Goal: Check status

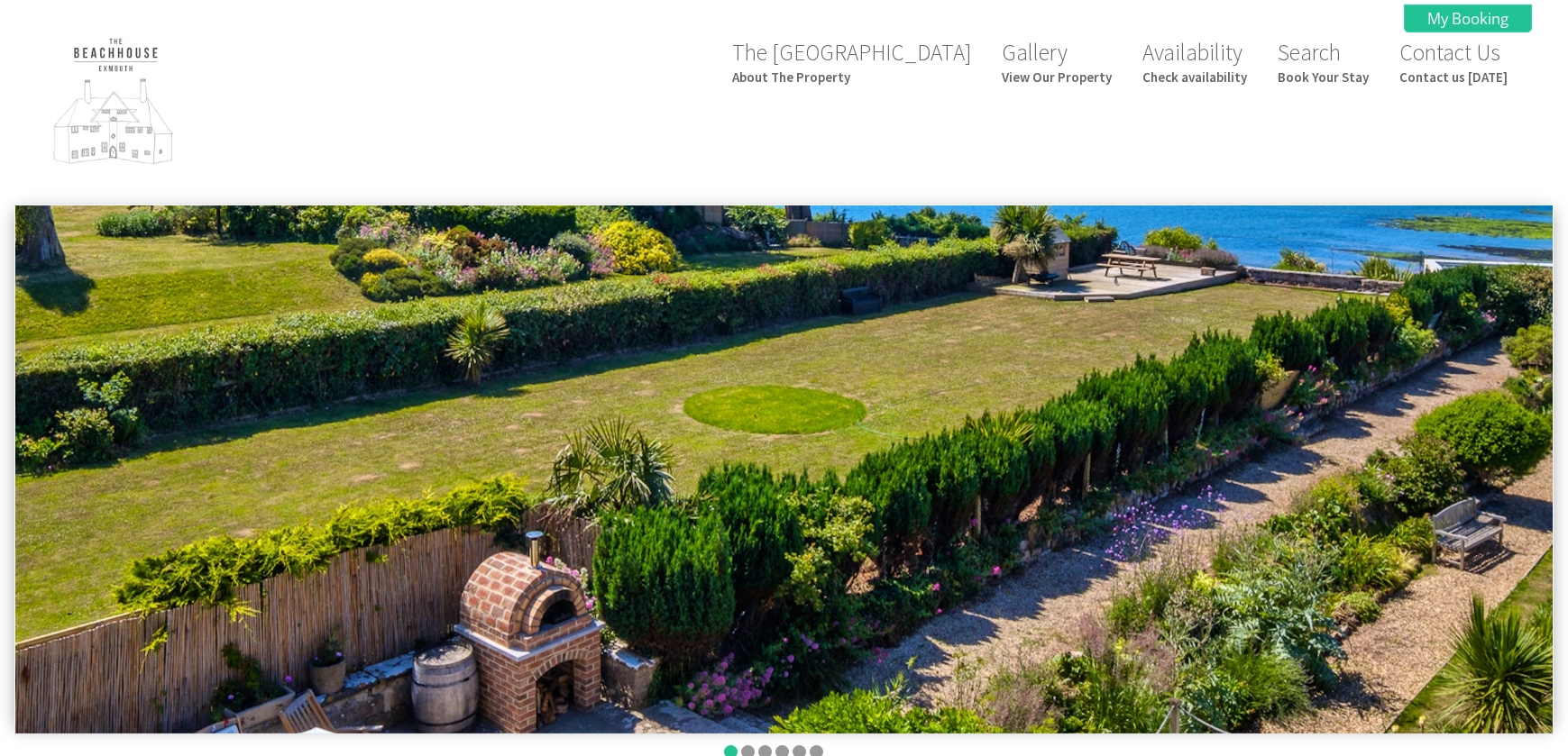
scroll to position [798, 0]
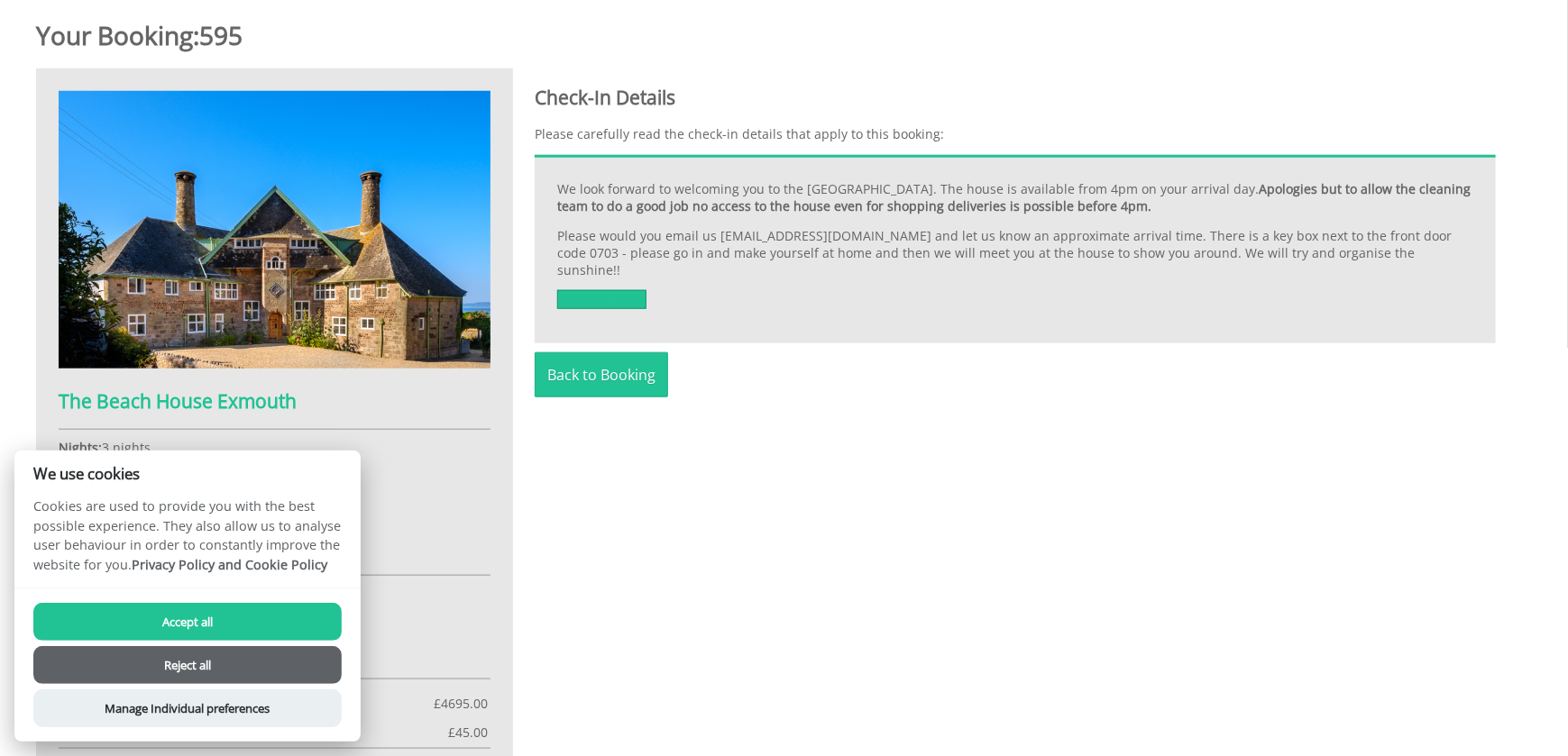
click at [184, 661] on button "Reject all" at bounding box center [187, 665] width 309 height 38
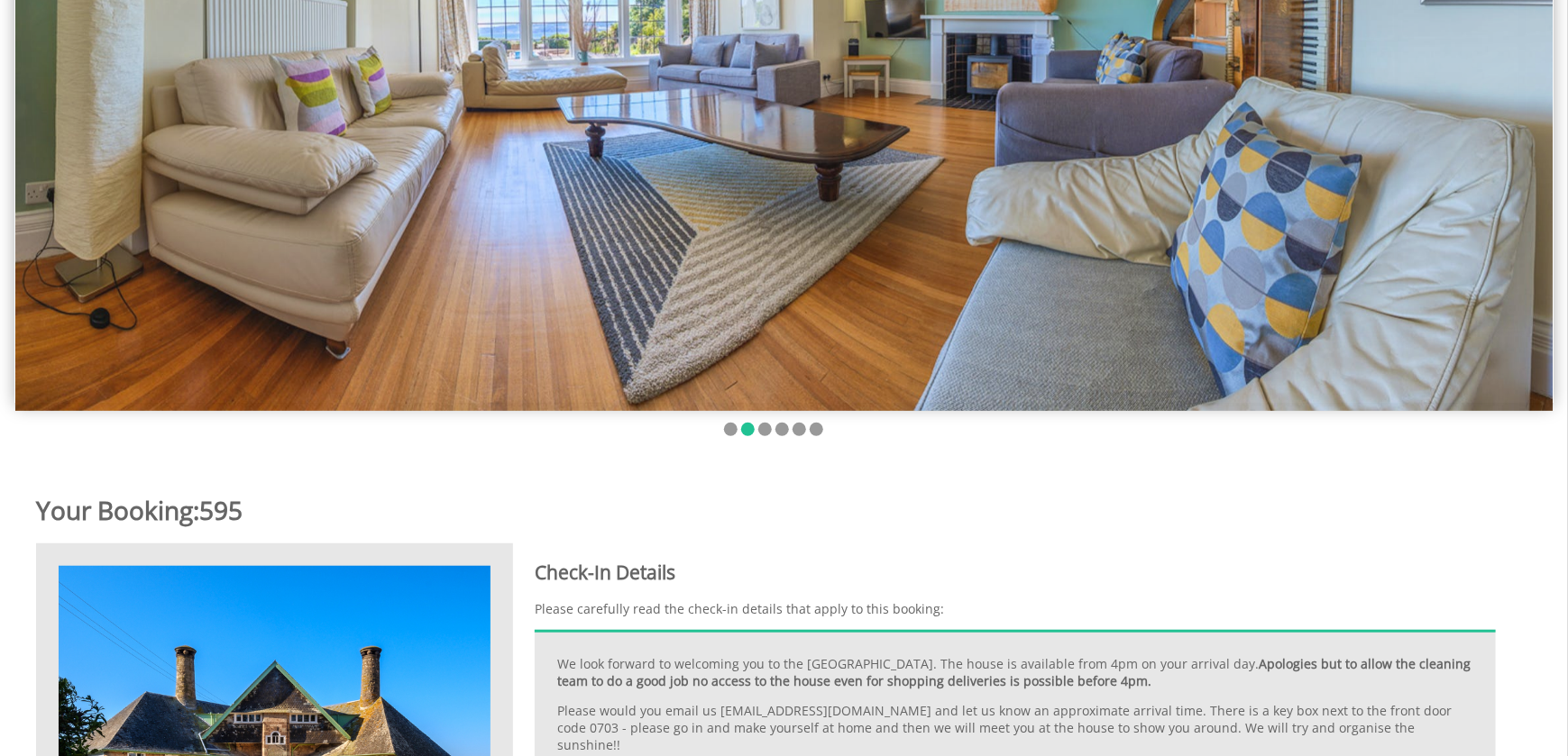
scroll to position [170, 0]
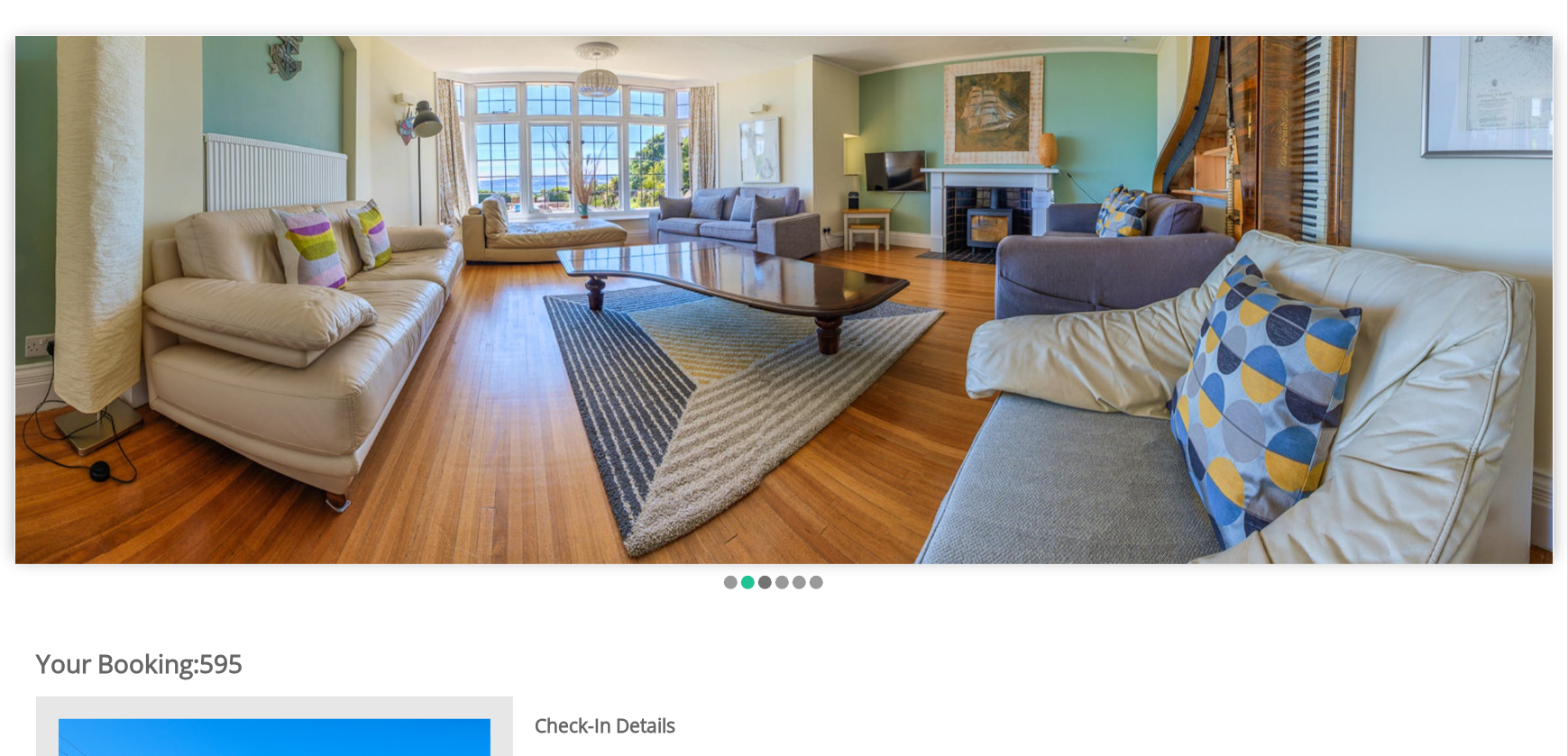
click at [761, 582] on li at bounding box center [765, 583] width 14 height 14
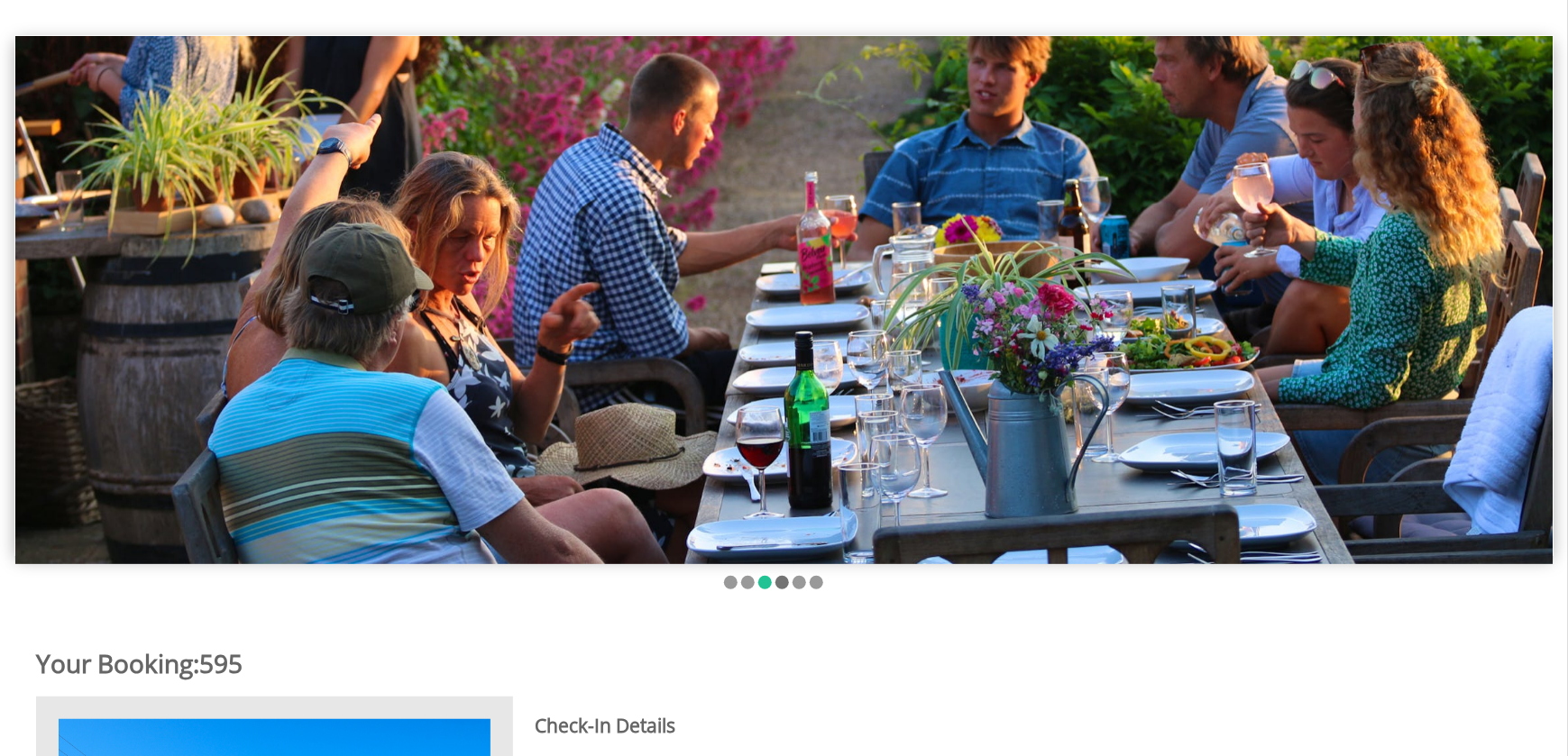
click at [778, 582] on li at bounding box center [782, 583] width 14 height 14
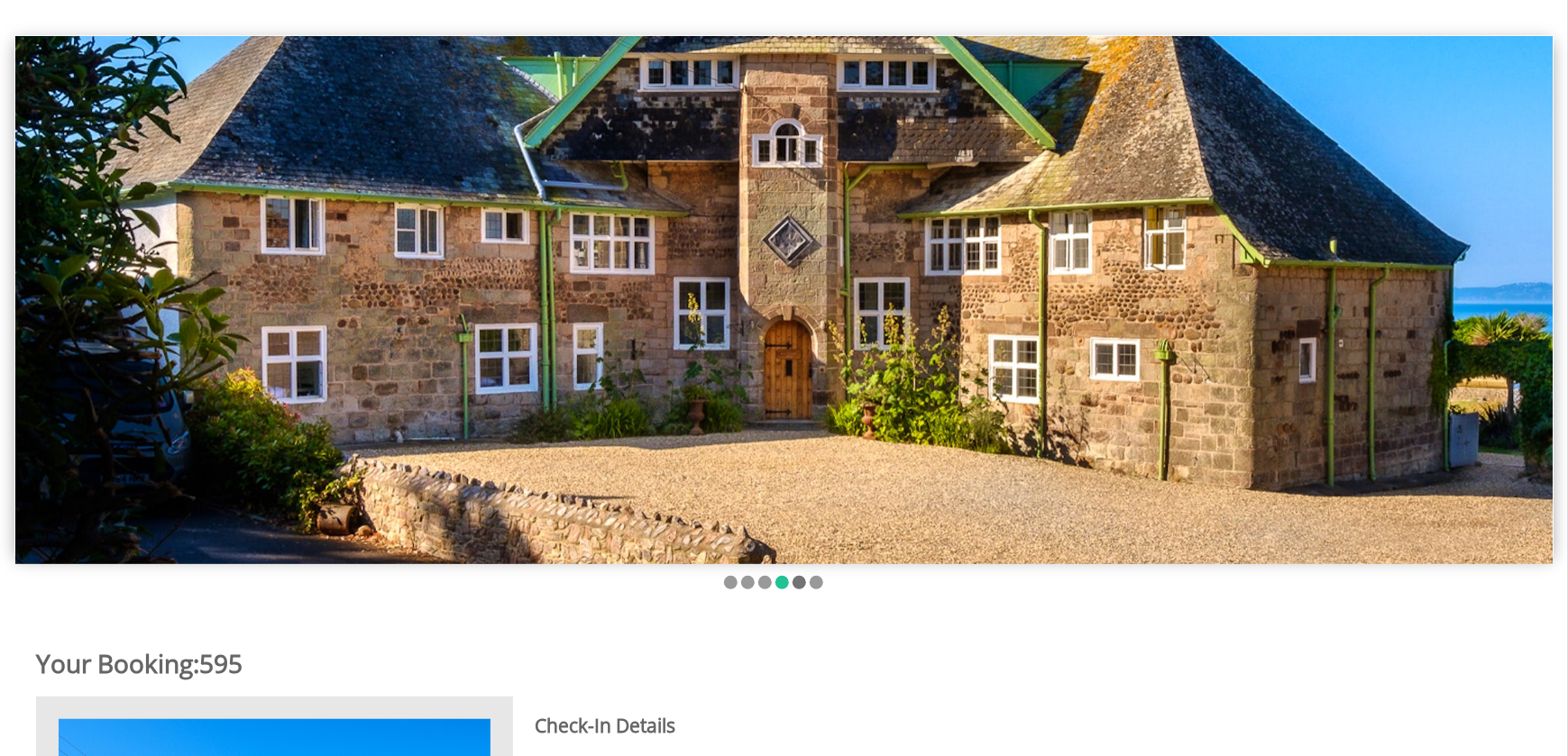
click at [801, 584] on li at bounding box center [799, 583] width 14 height 14
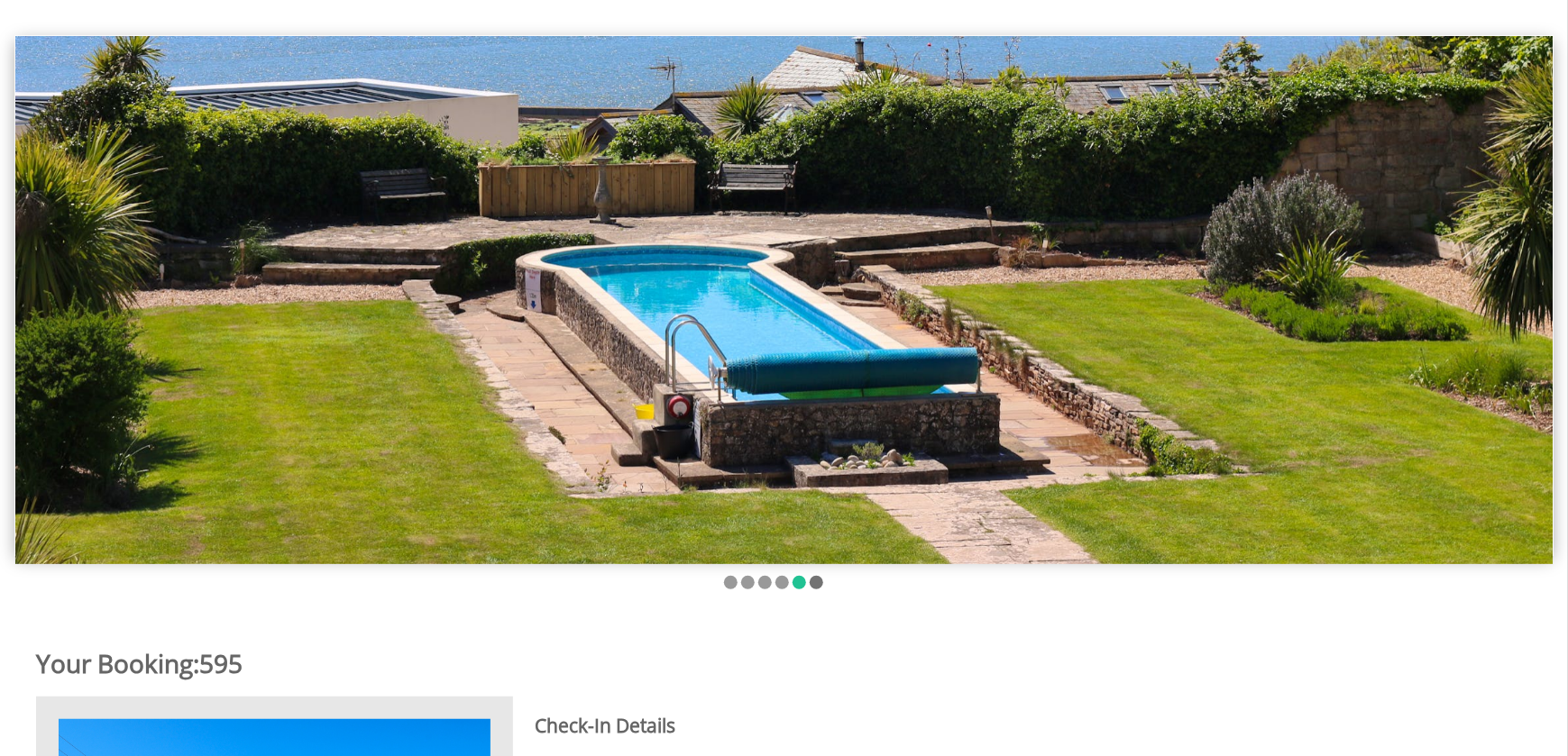
click at [813, 580] on li at bounding box center [816, 583] width 14 height 14
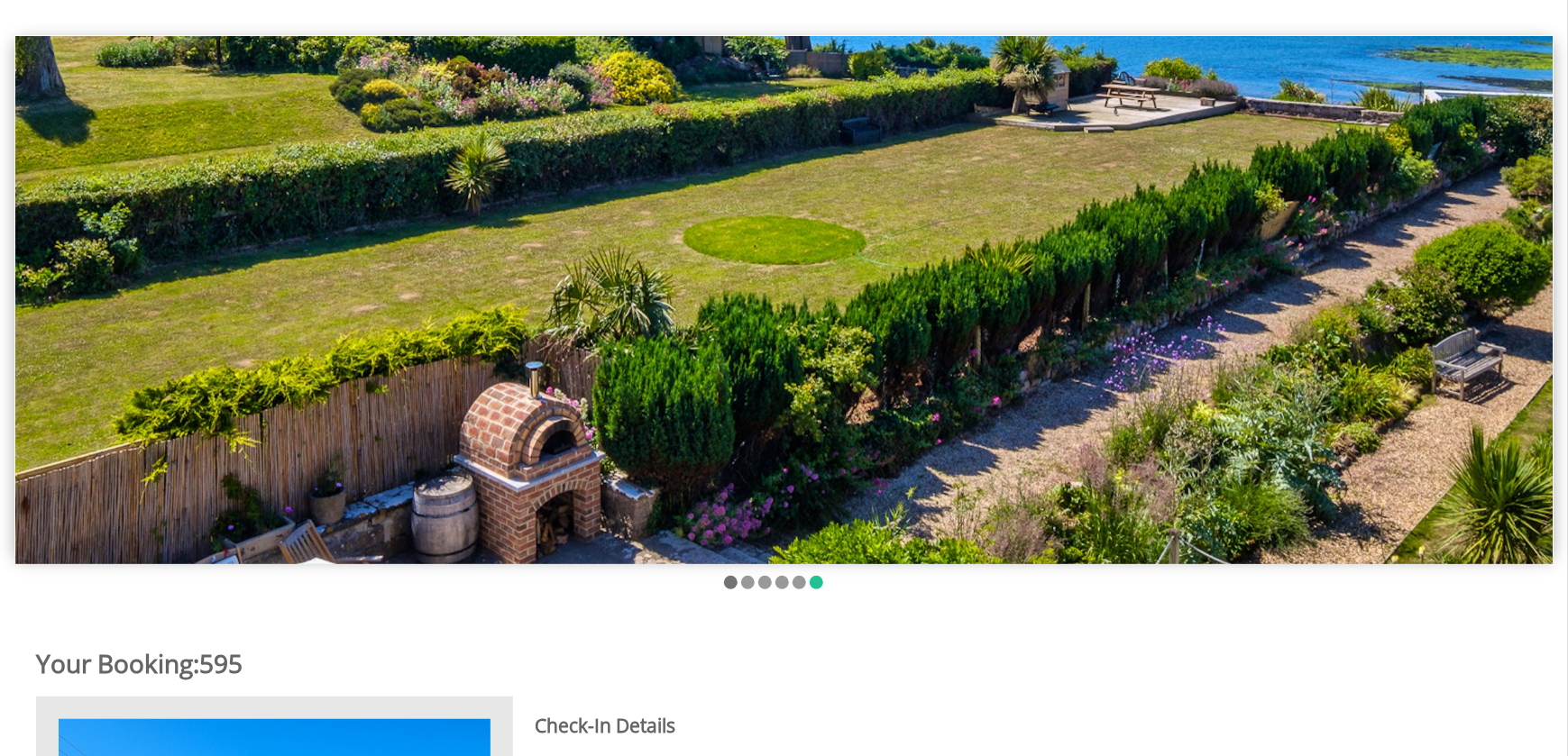
click at [727, 586] on li at bounding box center [730, 583] width 14 height 14
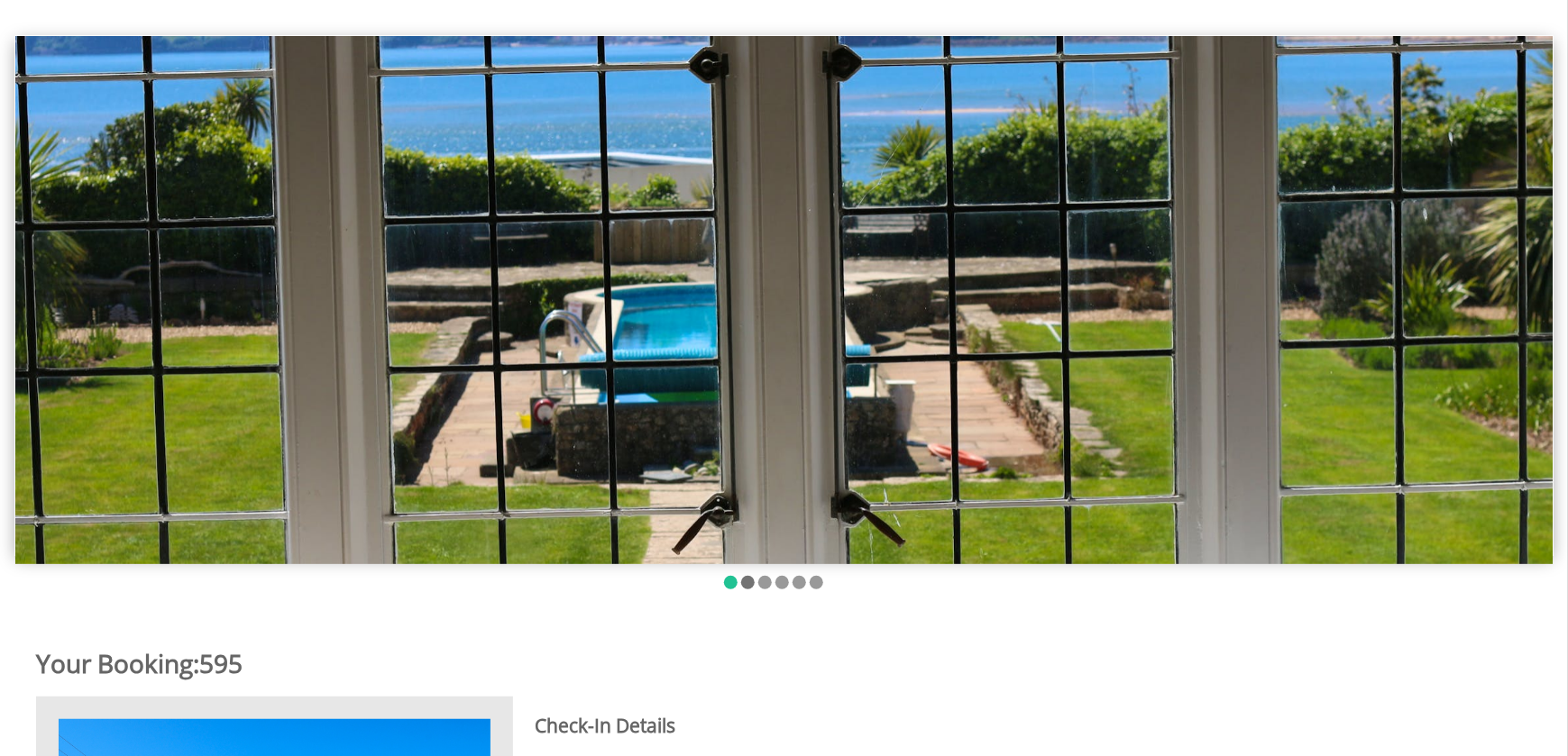
click at [745, 584] on li at bounding box center [748, 583] width 14 height 14
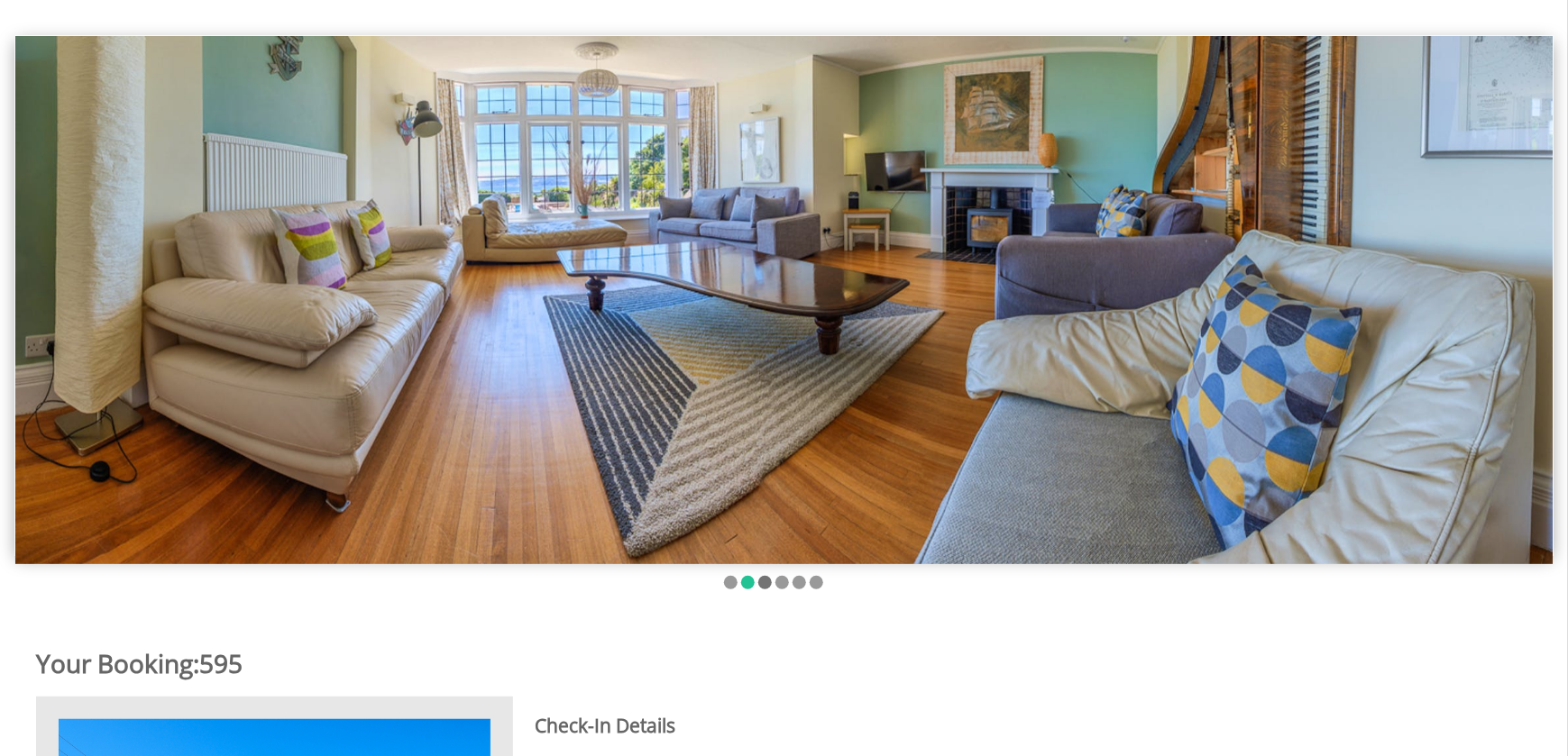
click at [759, 586] on li at bounding box center [765, 583] width 14 height 14
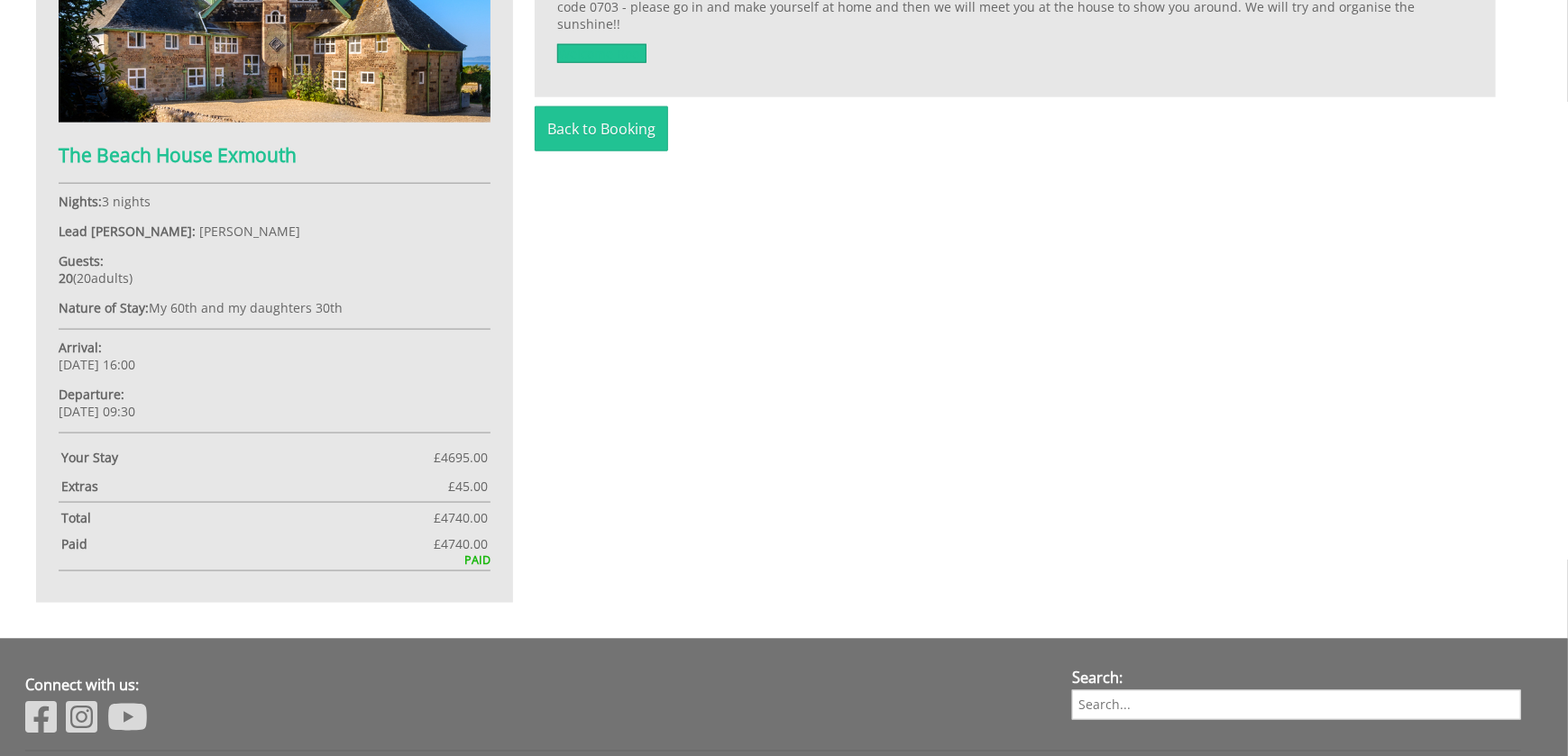
scroll to position [838, 0]
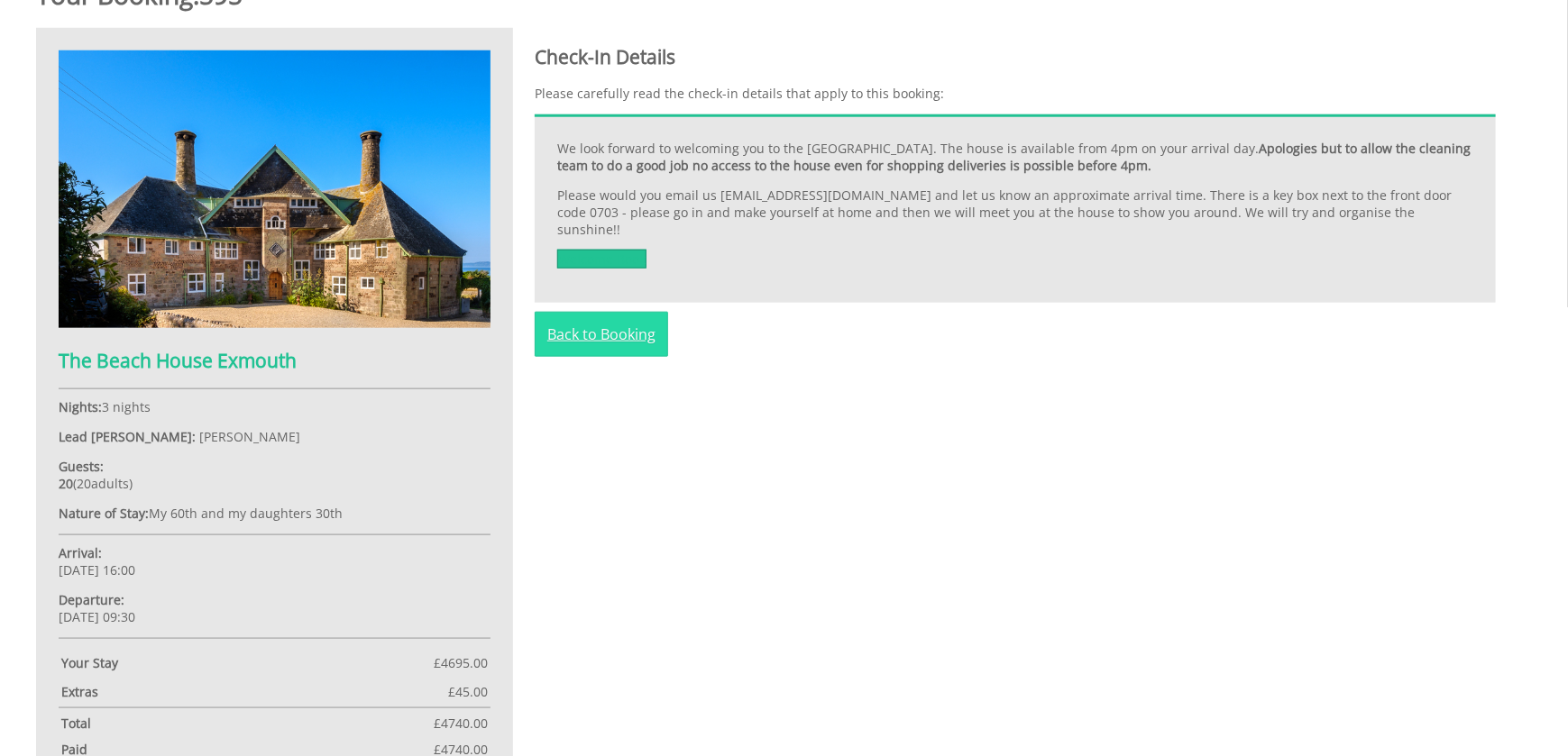
click at [614, 323] on link "Back to Booking" at bounding box center [601, 334] width 133 height 45
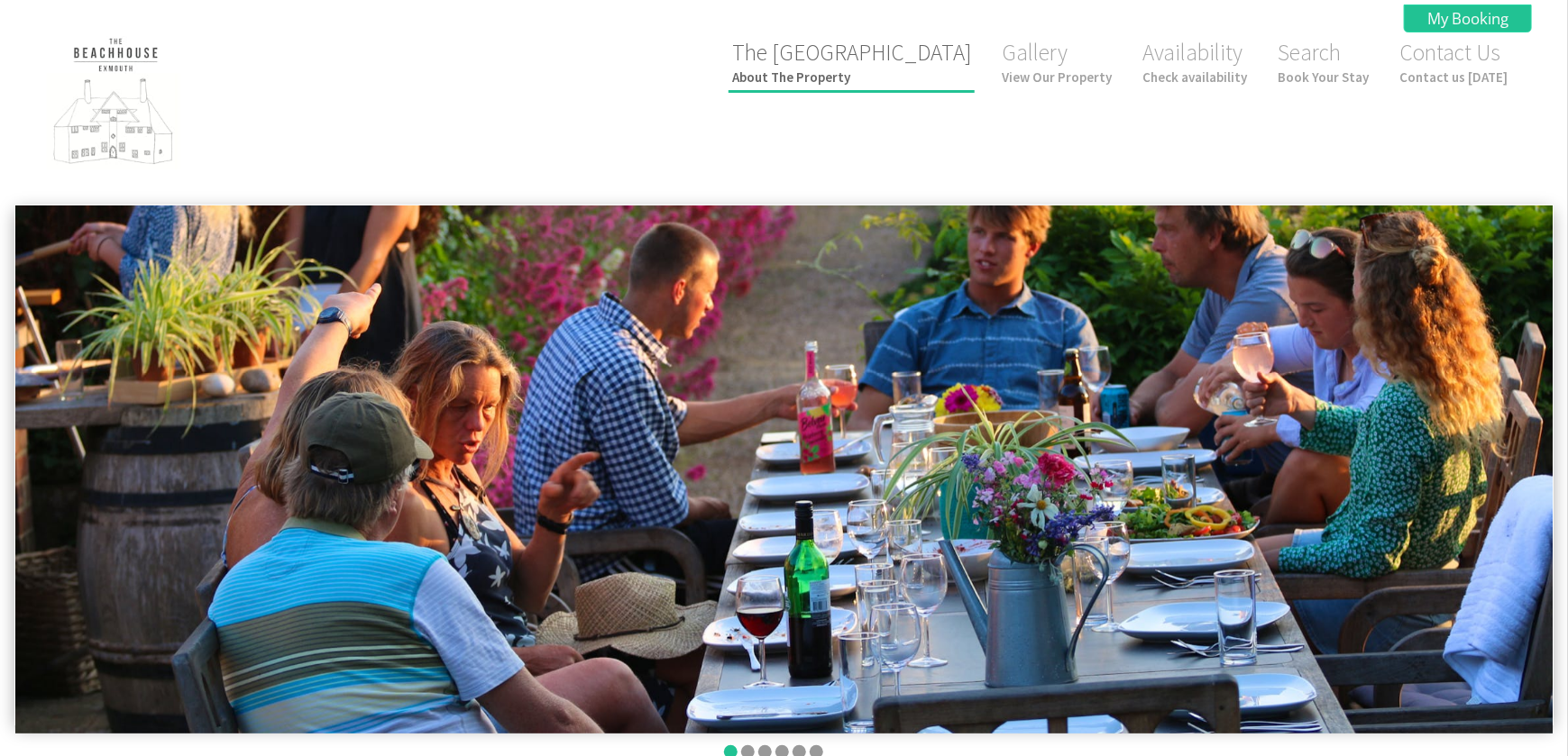
click at [932, 79] on small "About The Property" at bounding box center [852, 77] width 239 height 17
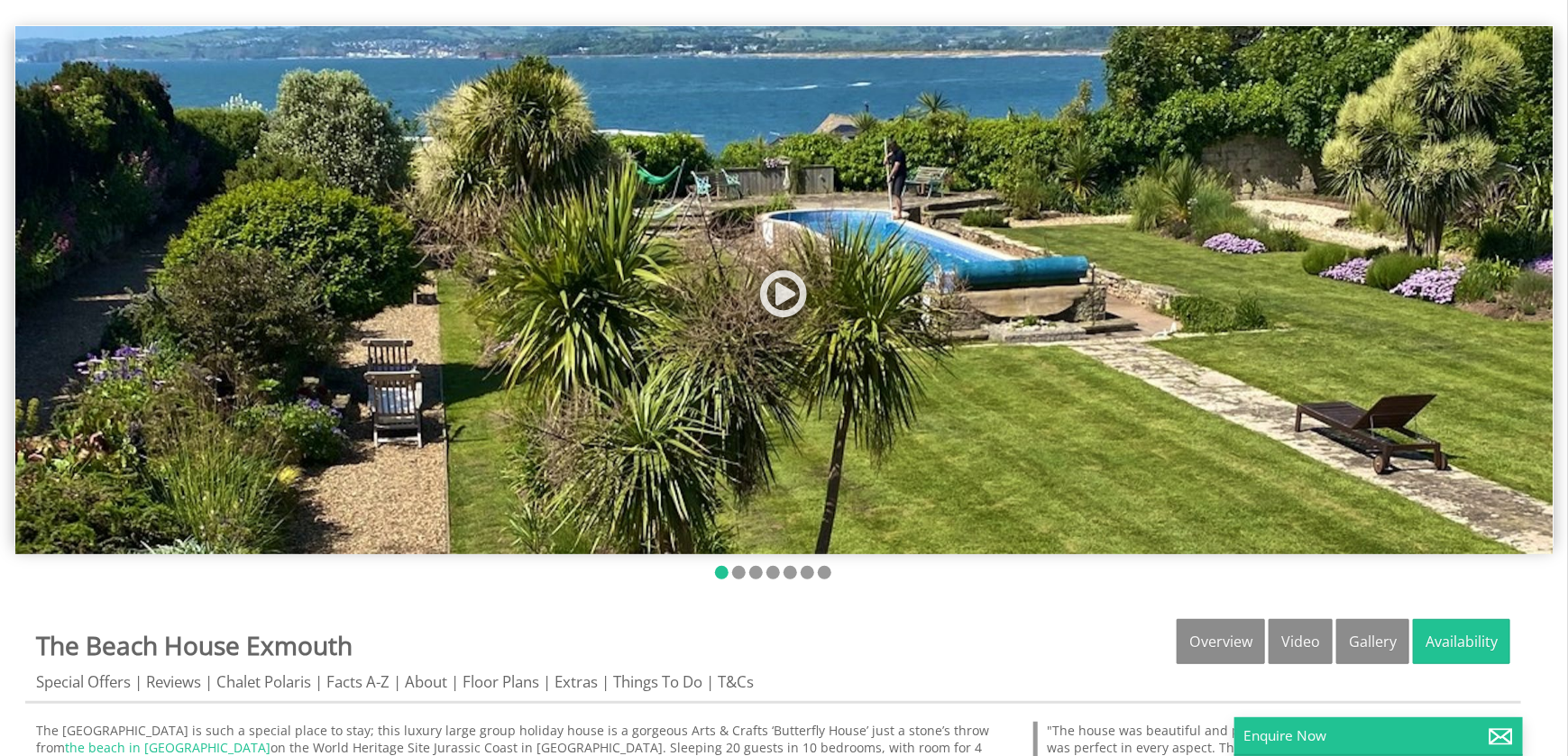
scroll to position [181, 0]
click at [1365, 644] on link "Gallery" at bounding box center [1372, 641] width 73 height 45
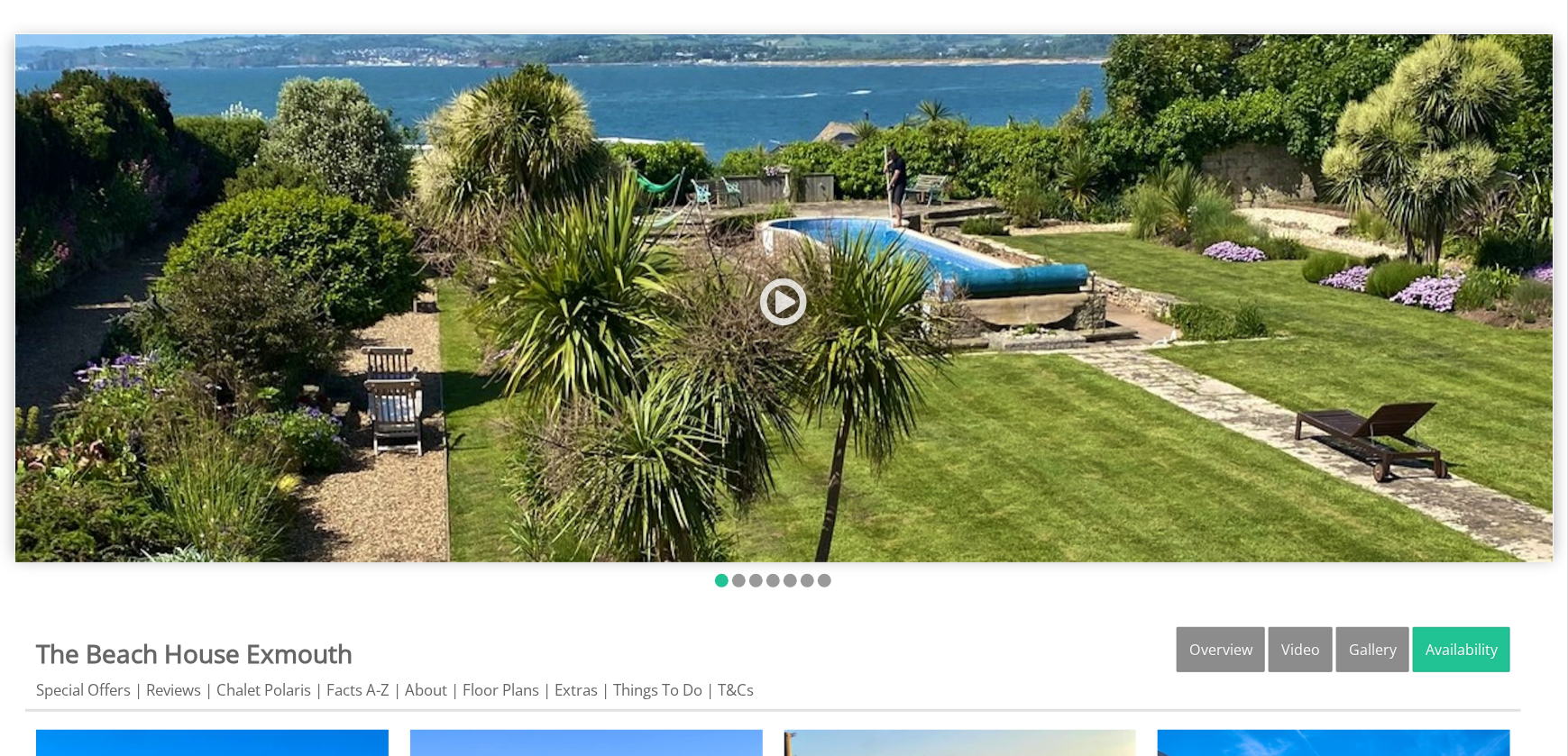
scroll to position [181, 0]
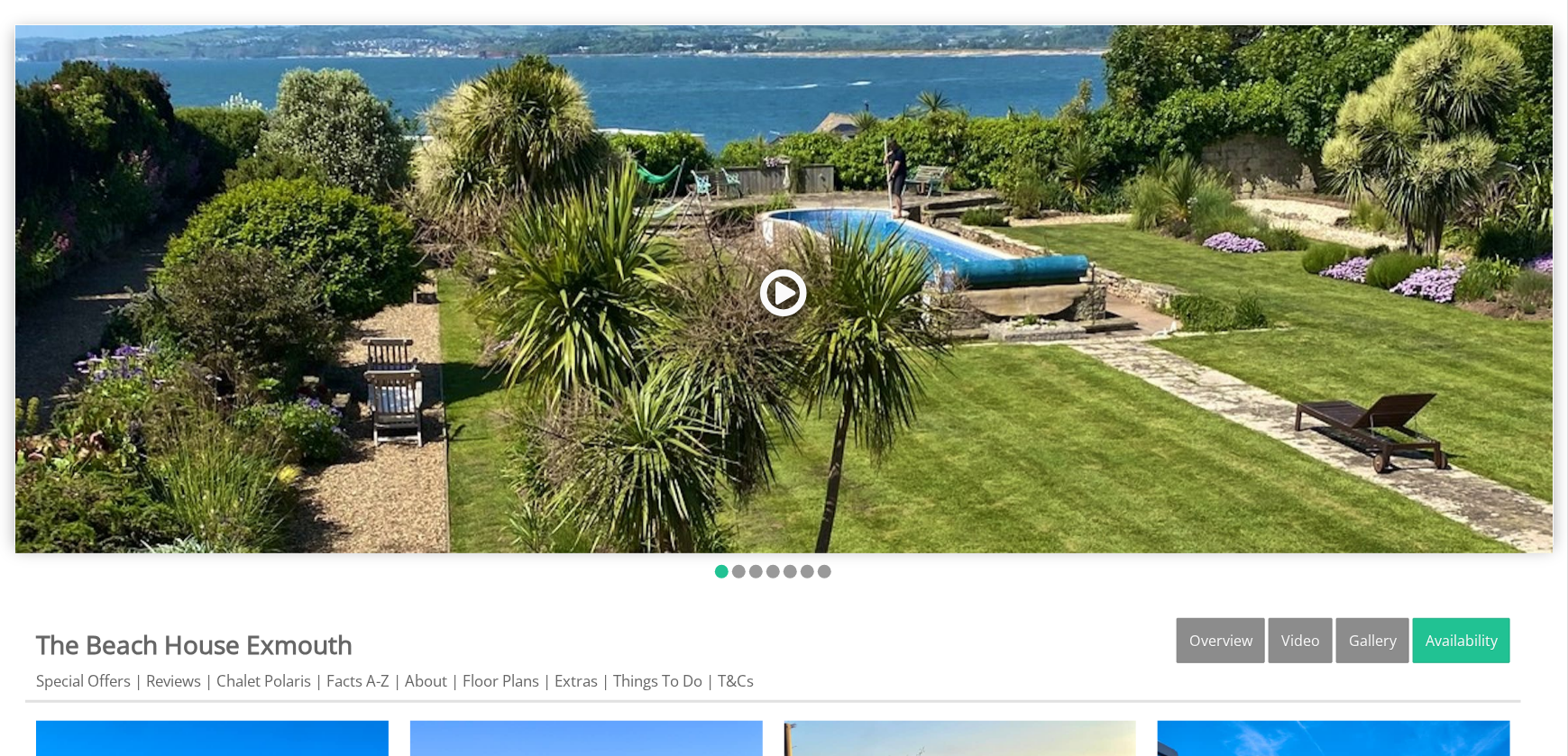
click at [770, 292] on link at bounding box center [784, 299] width 54 height 74
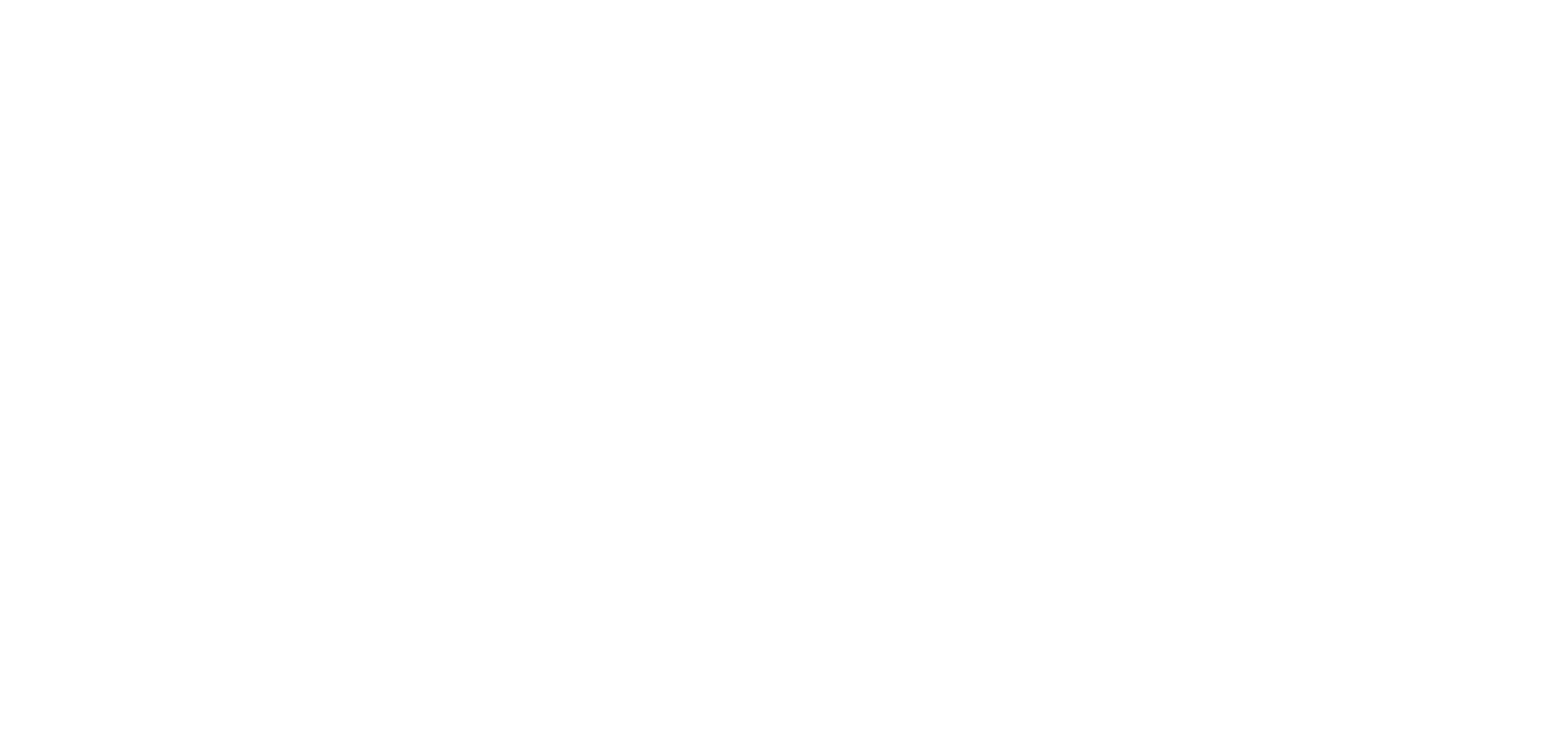
scroll to position [973, 0]
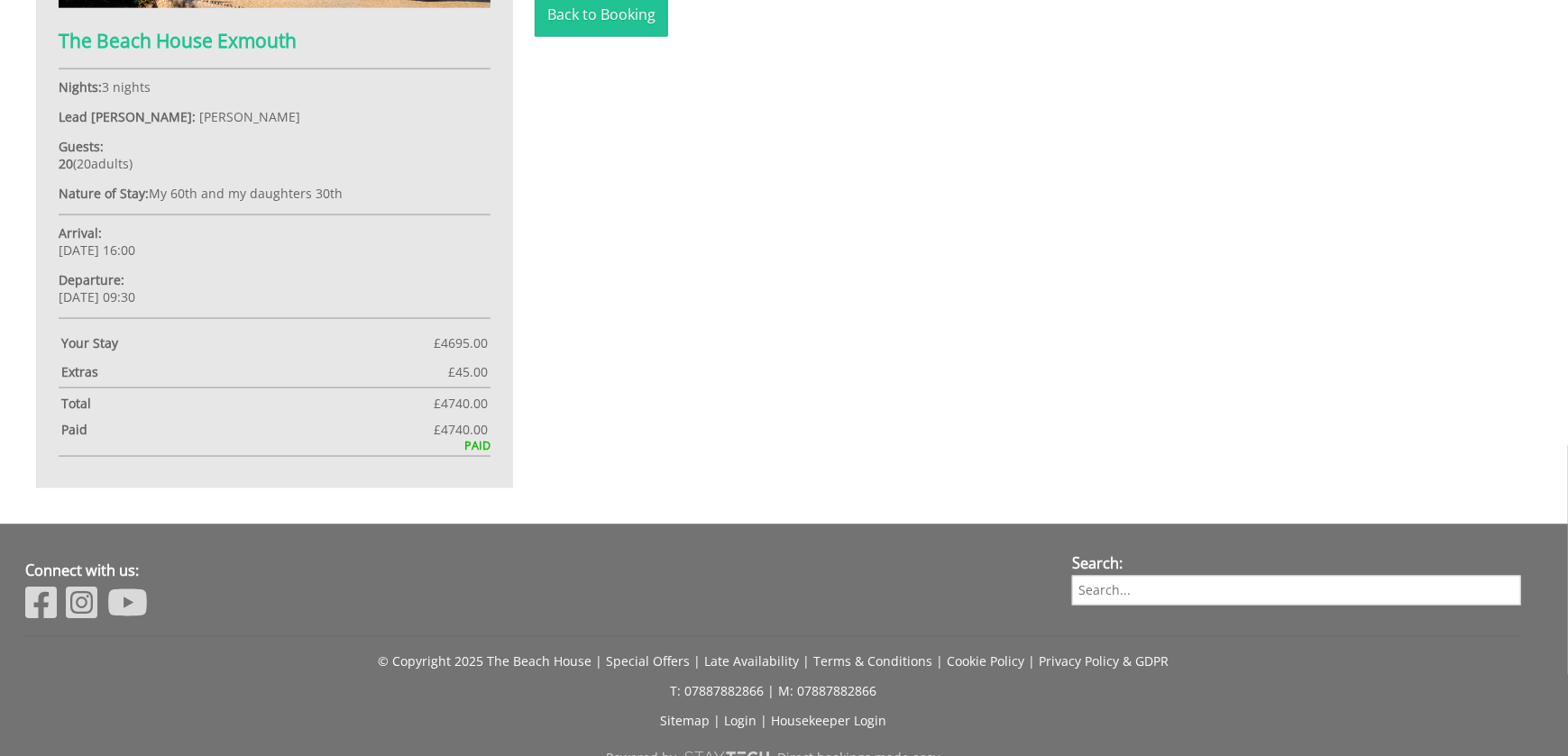
scroll to position [708, 0]
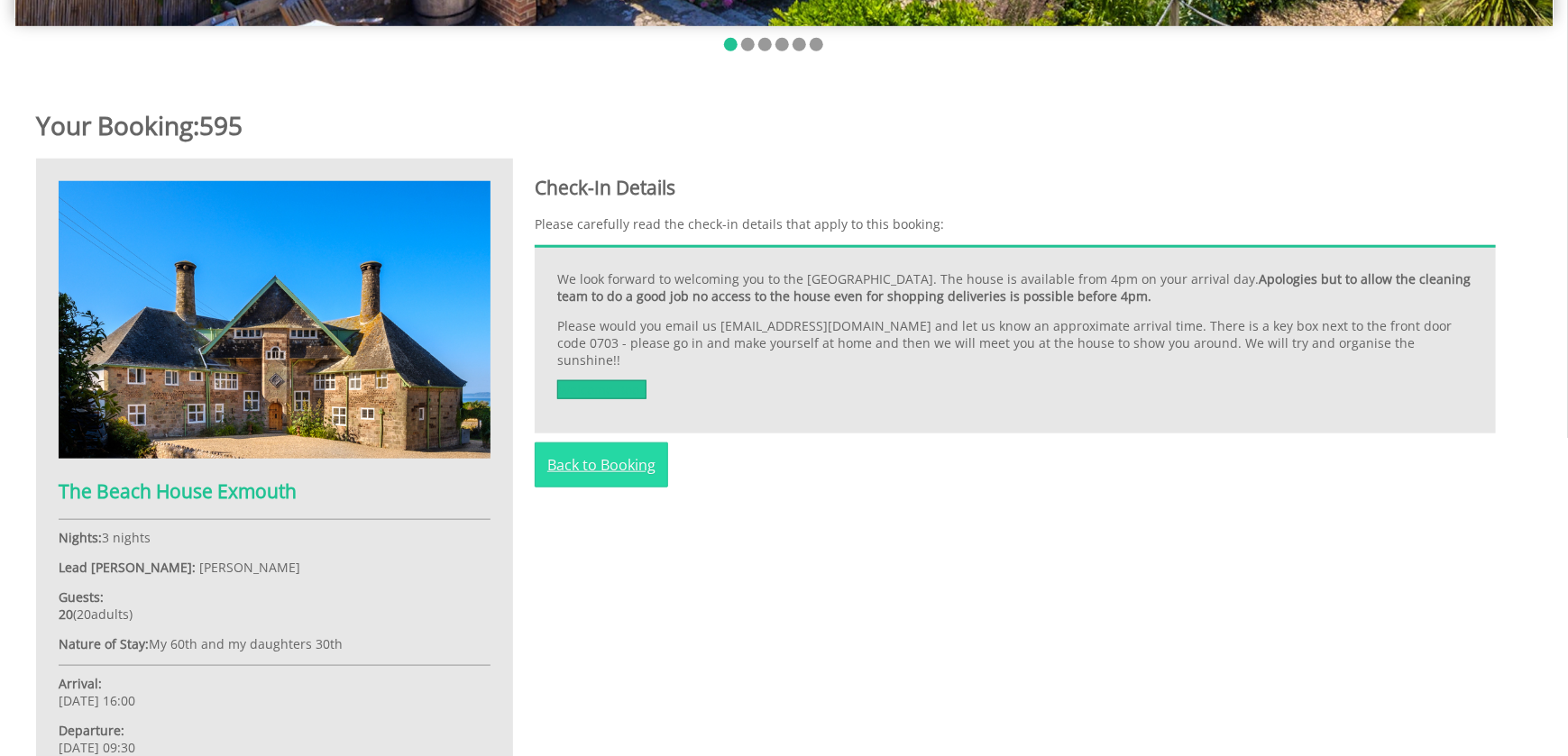
click at [584, 444] on link "Back to Booking" at bounding box center [601, 465] width 133 height 45
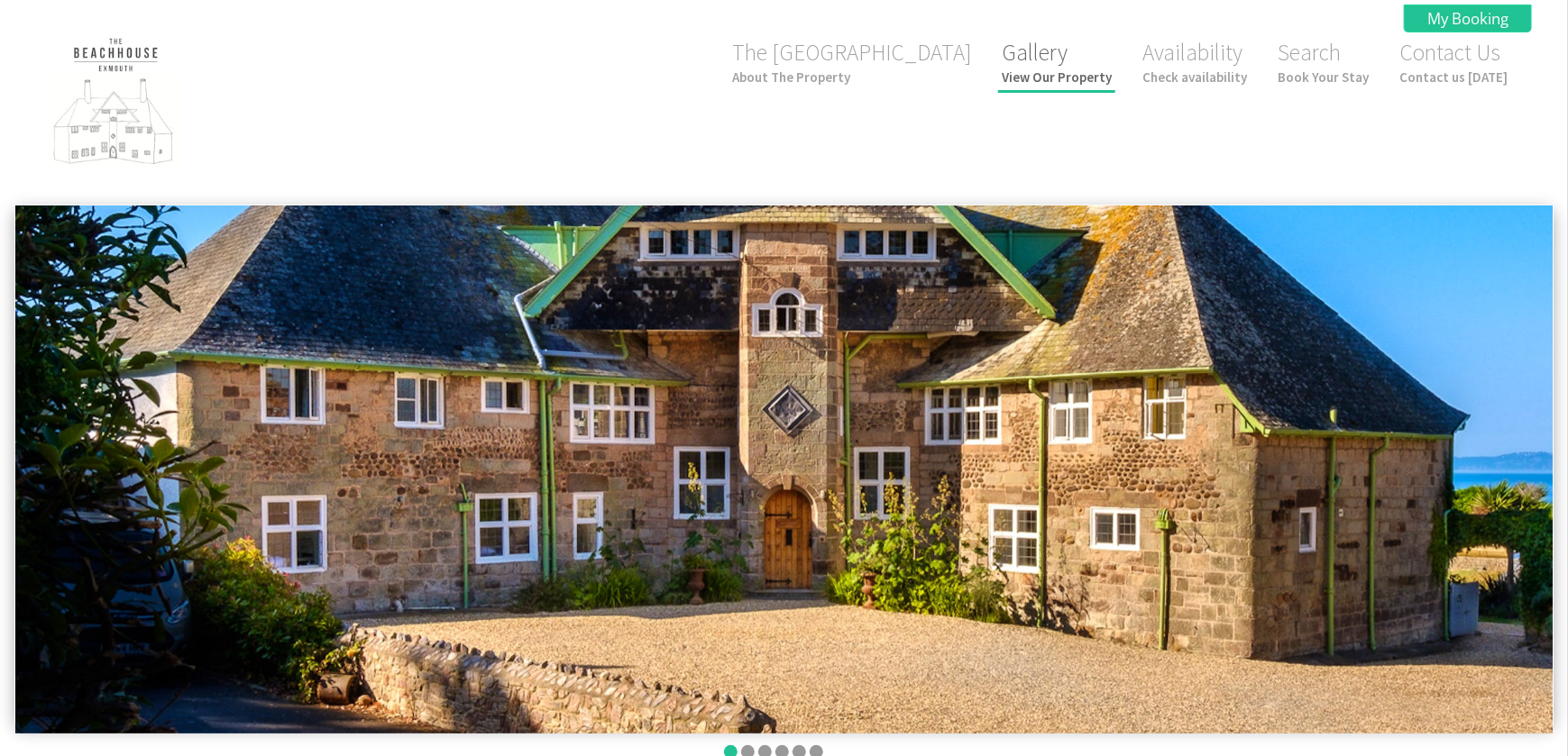
click at [1044, 75] on small "View Our Property" at bounding box center [1056, 77] width 110 height 17
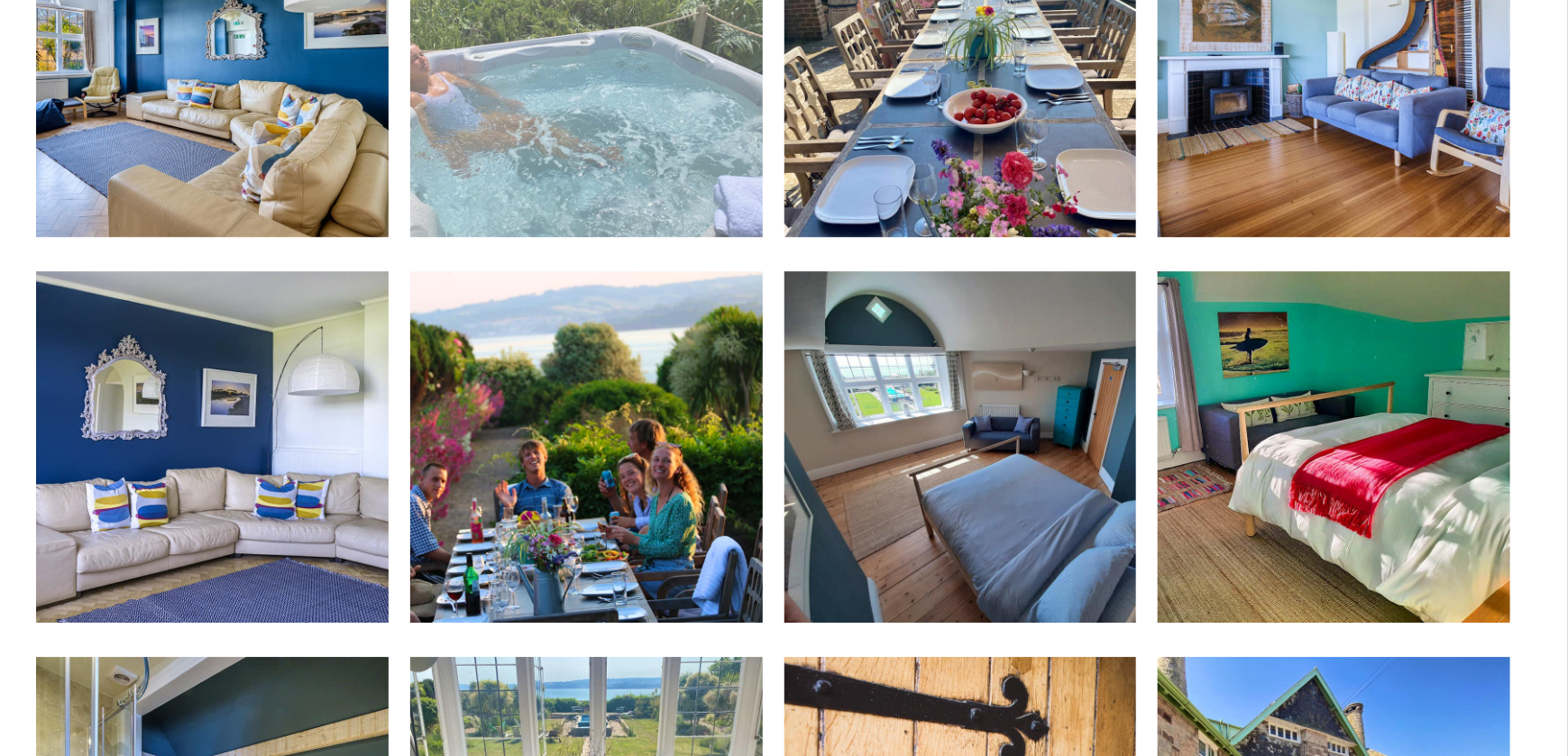
scroll to position [2614, 0]
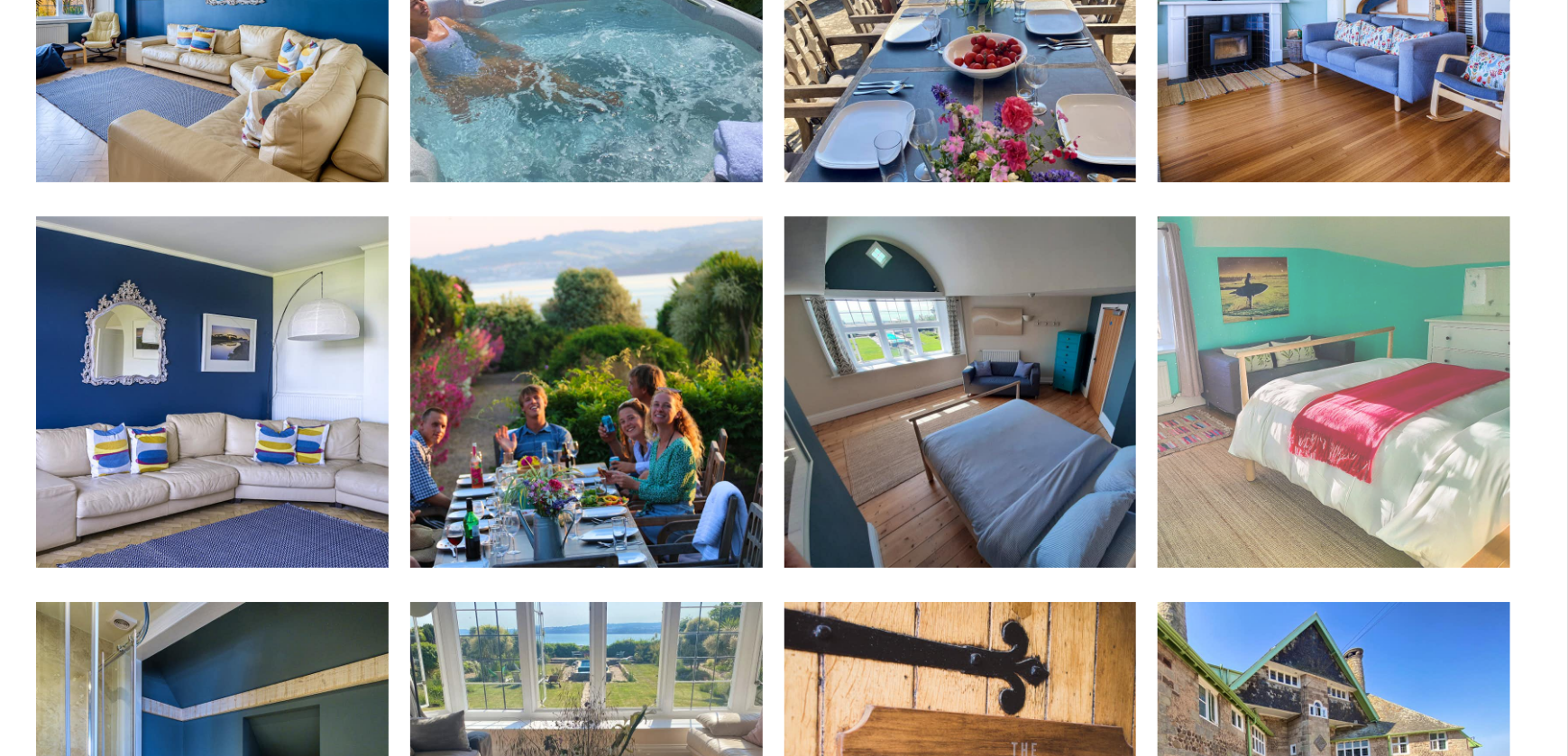
click at [1369, 426] on img at bounding box center [1334, 393] width 352 height 352
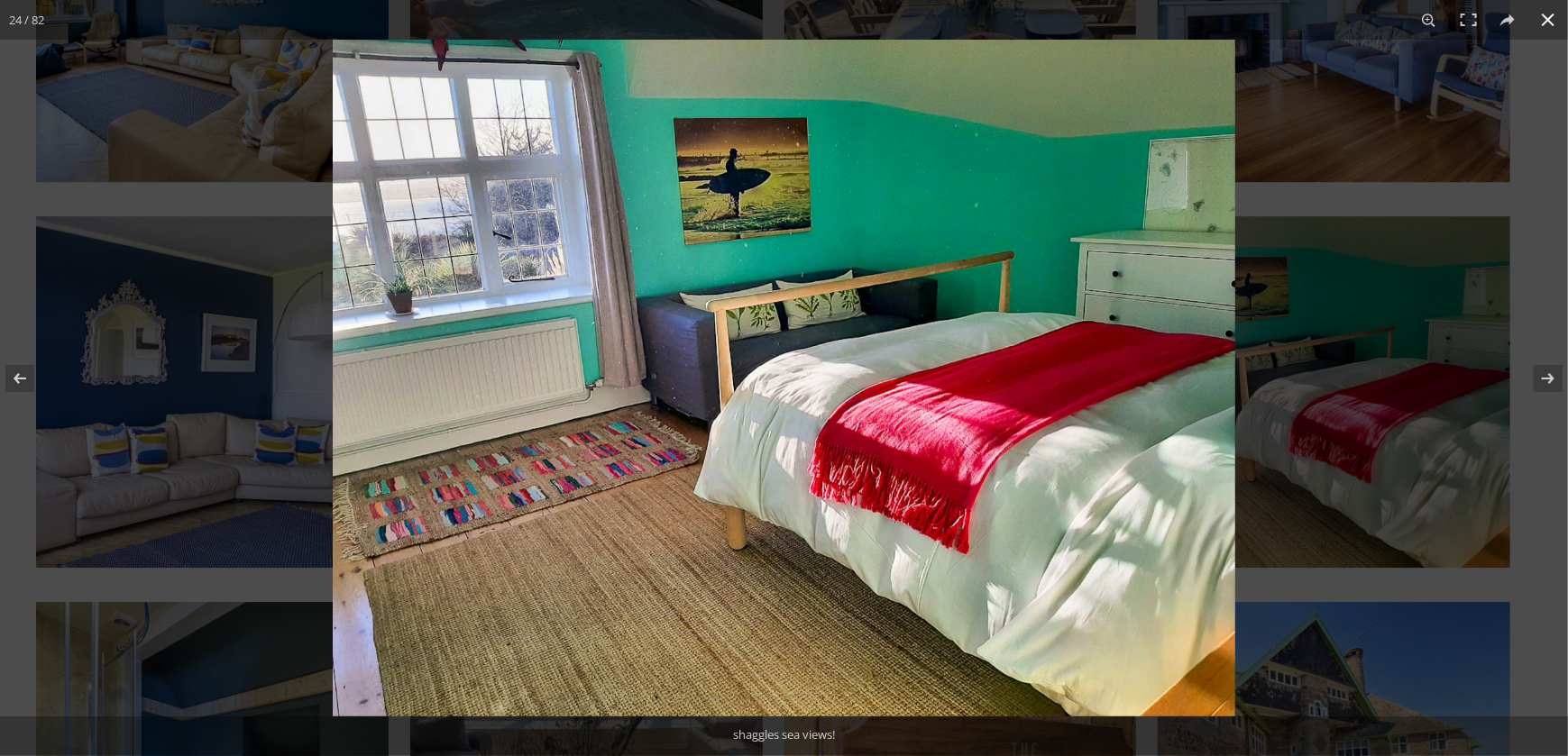
click at [1551, 13] on button at bounding box center [1548, 19] width 40 height 40
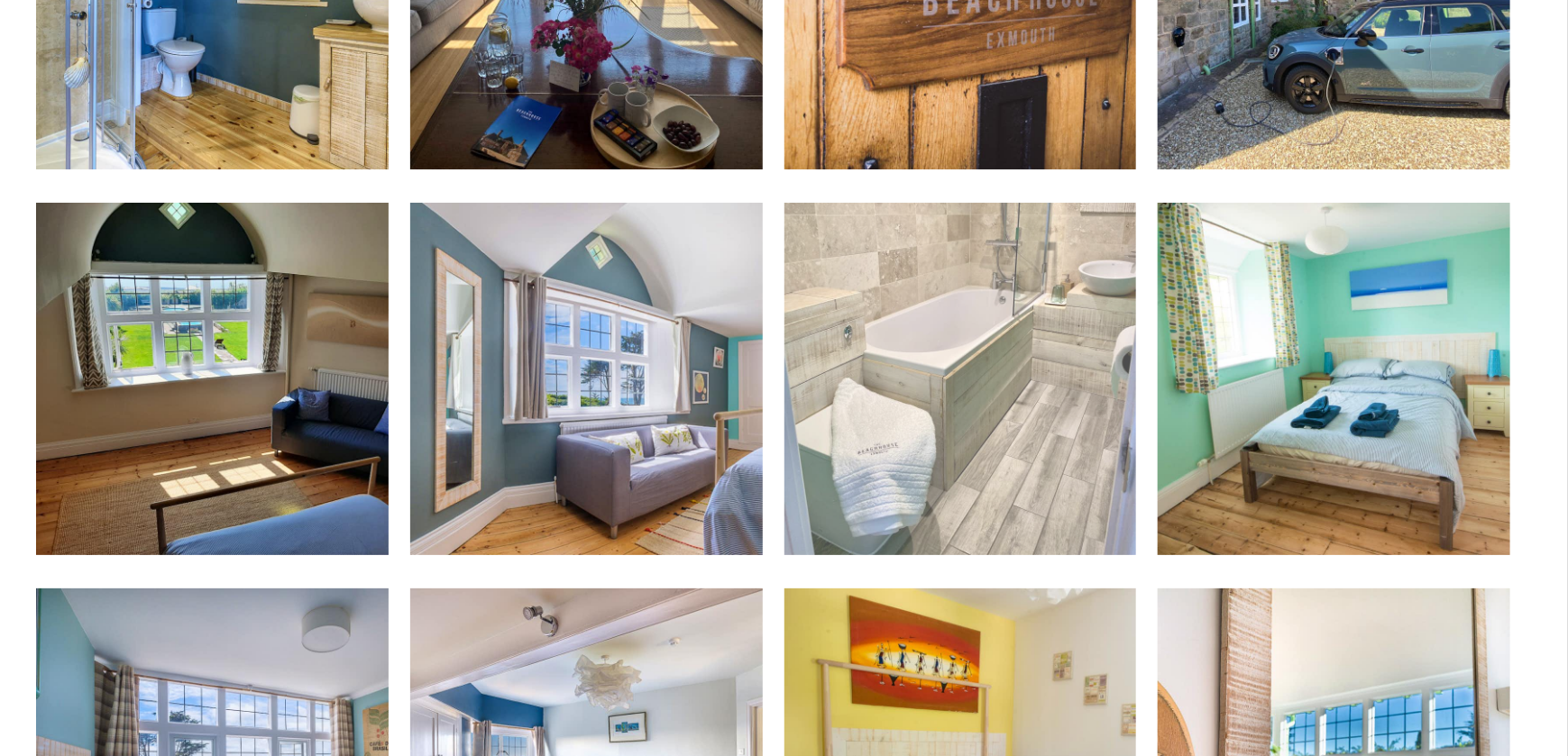
scroll to position [3426, 0]
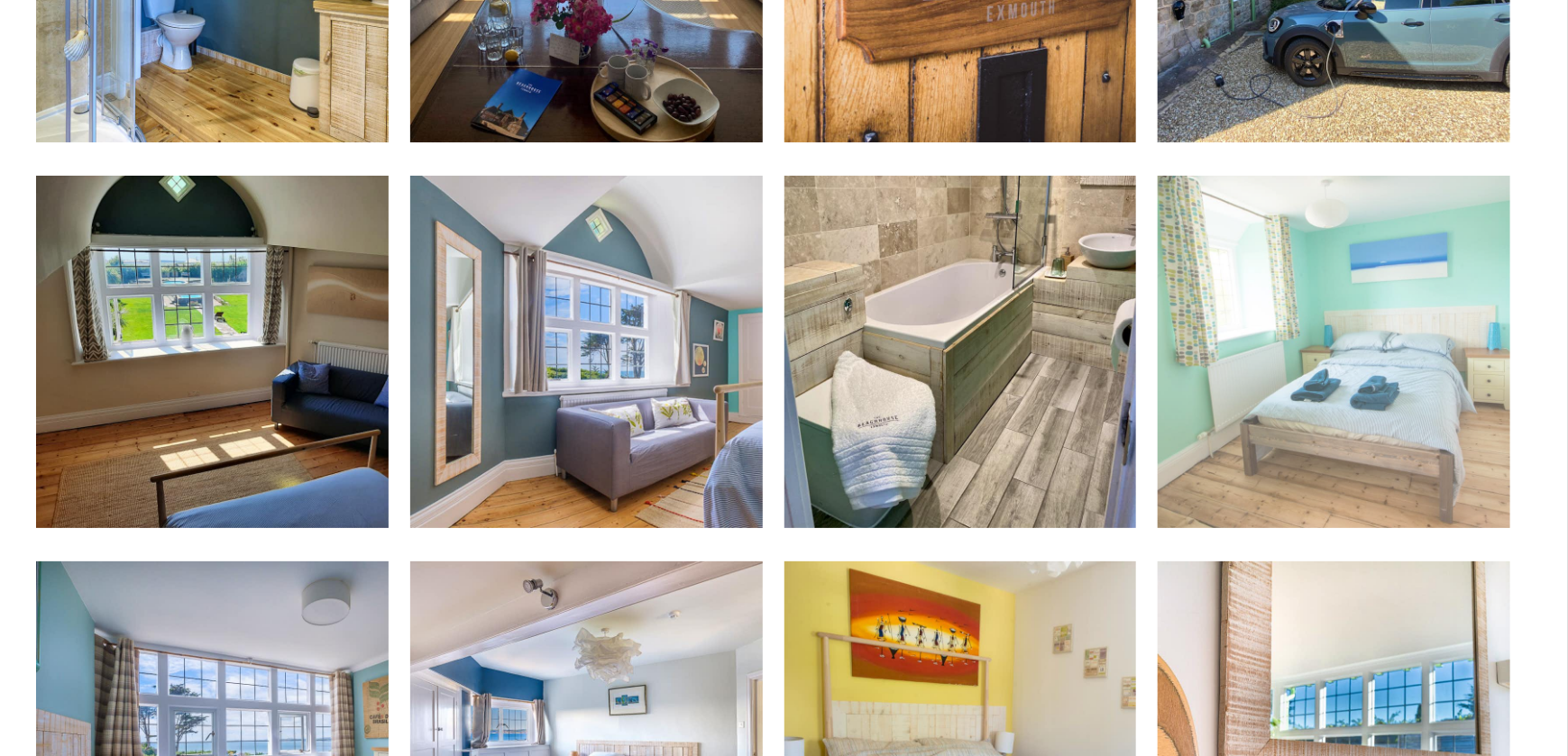
click at [1327, 380] on img at bounding box center [1334, 352] width 352 height 352
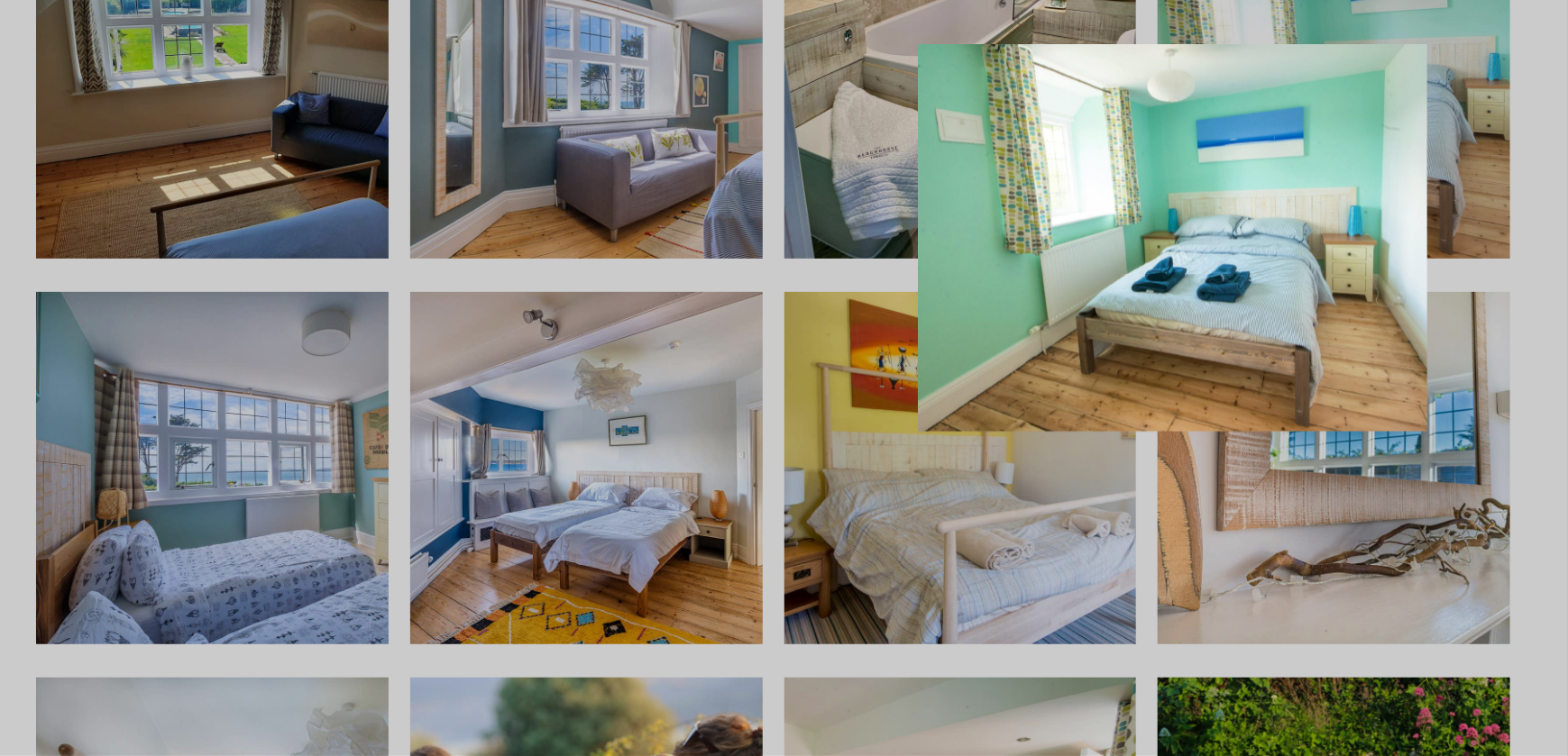
scroll to position [3697, 0]
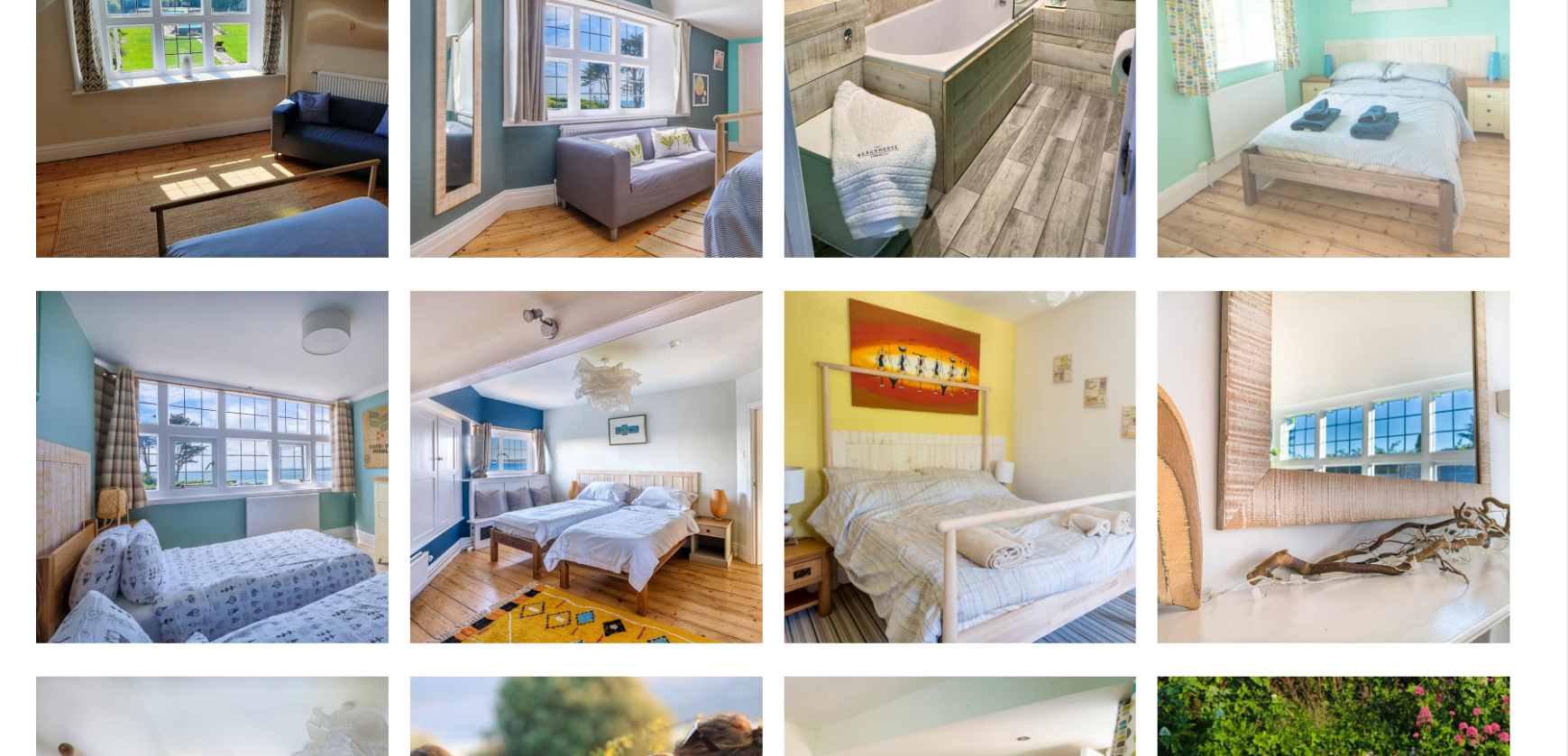
click at [1344, 147] on img at bounding box center [1334, 82] width 352 height 352
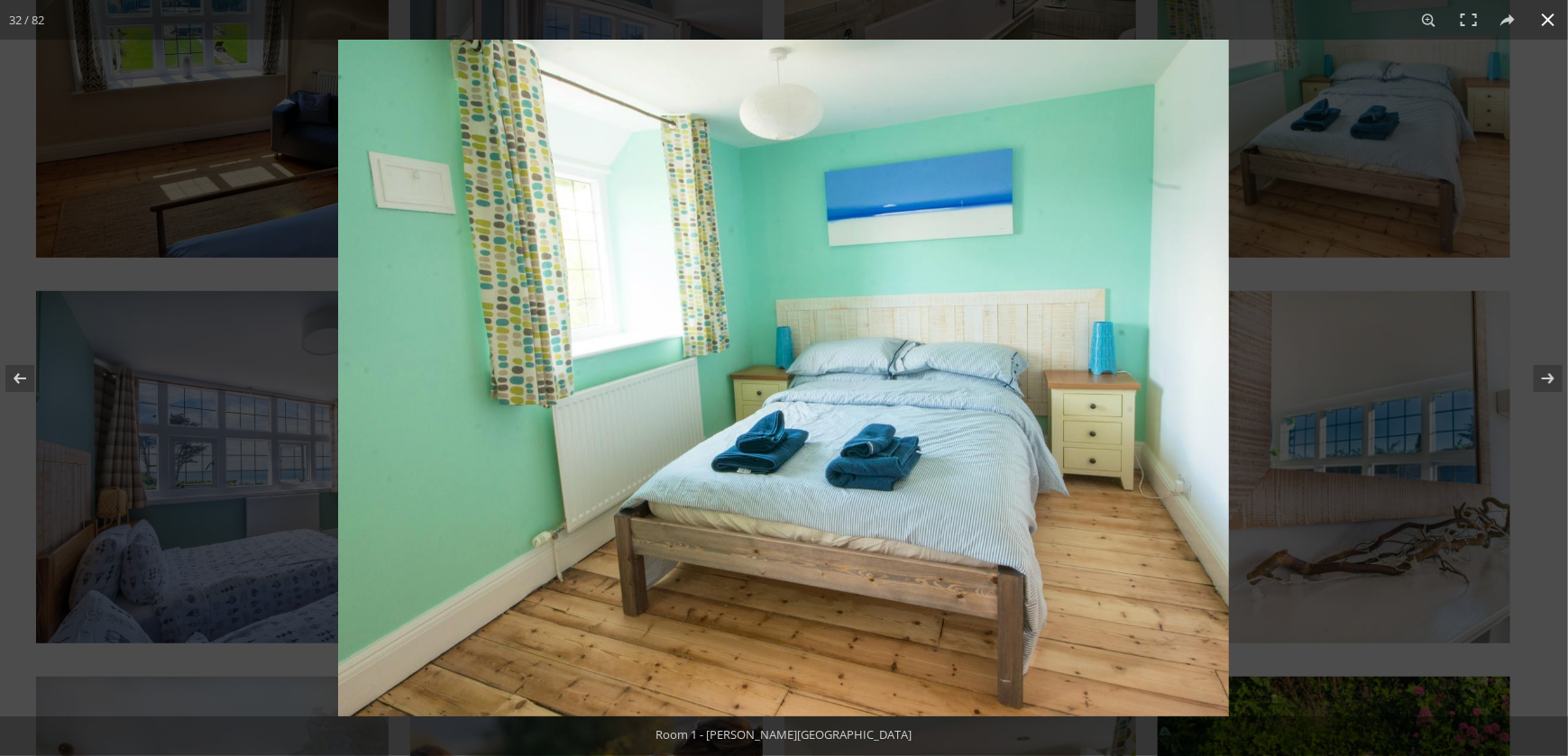
click at [1557, 21] on button at bounding box center [1548, 19] width 40 height 40
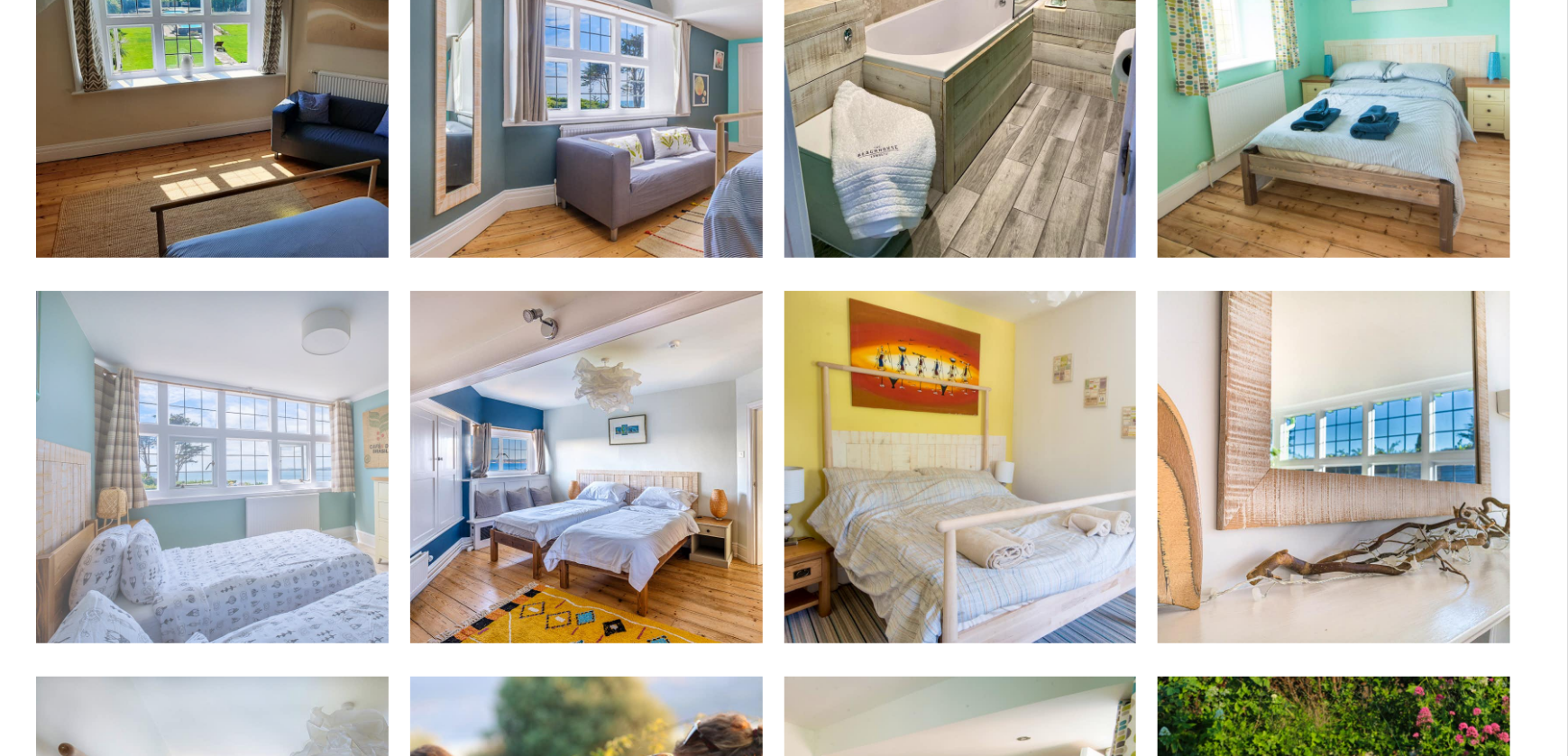
click at [249, 459] on img at bounding box center [212, 467] width 352 height 352
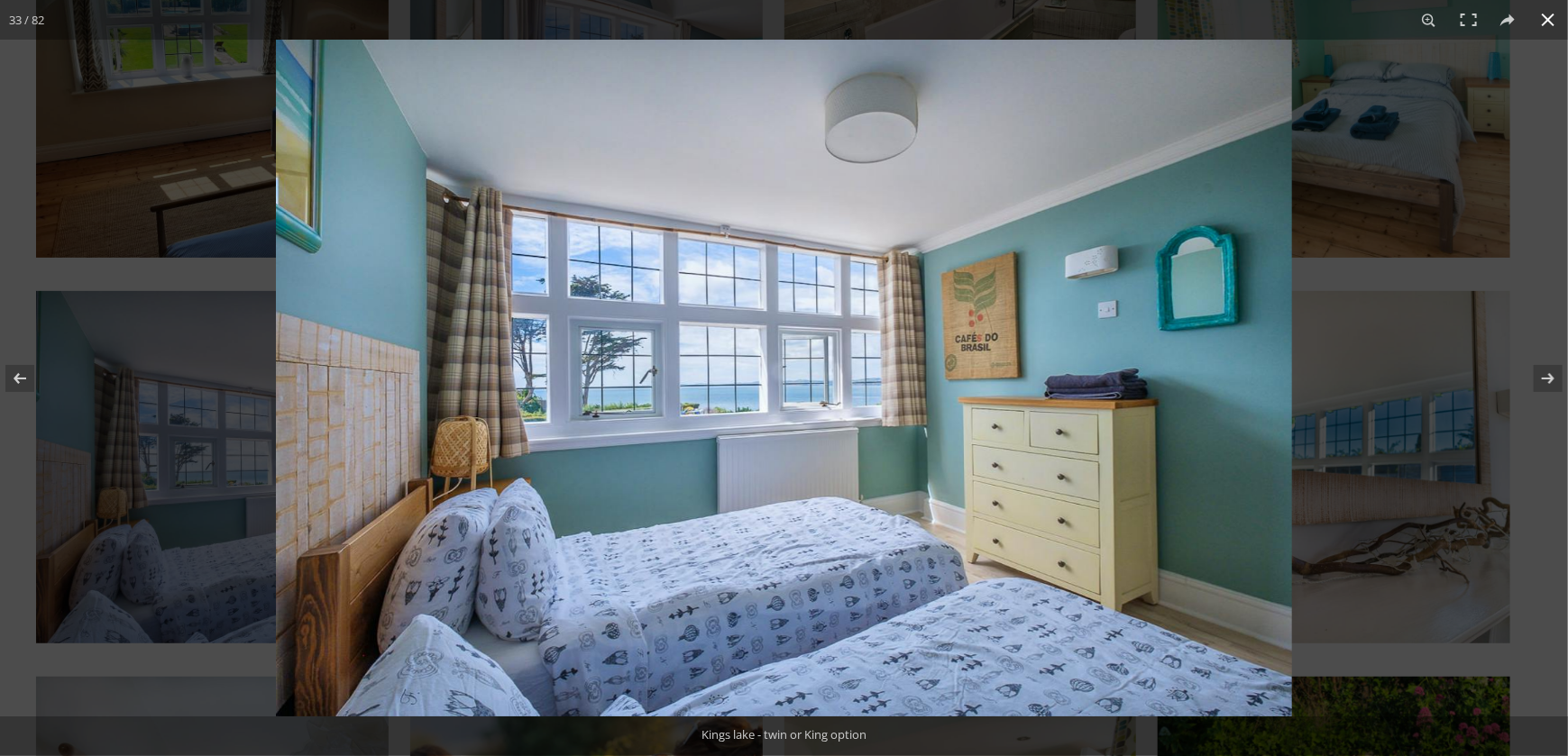
click at [1552, 19] on button at bounding box center [1548, 19] width 40 height 40
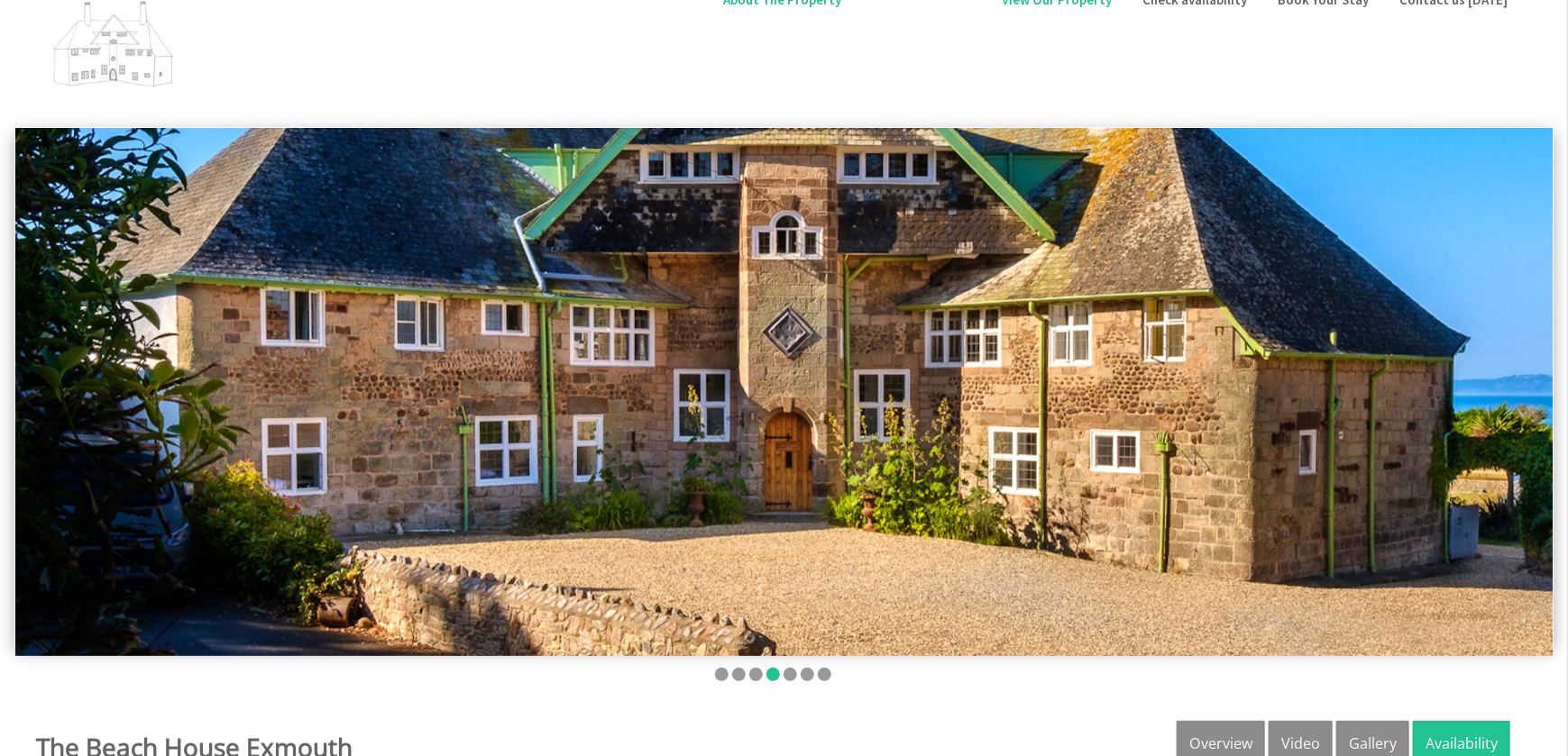
scroll to position [0, 0]
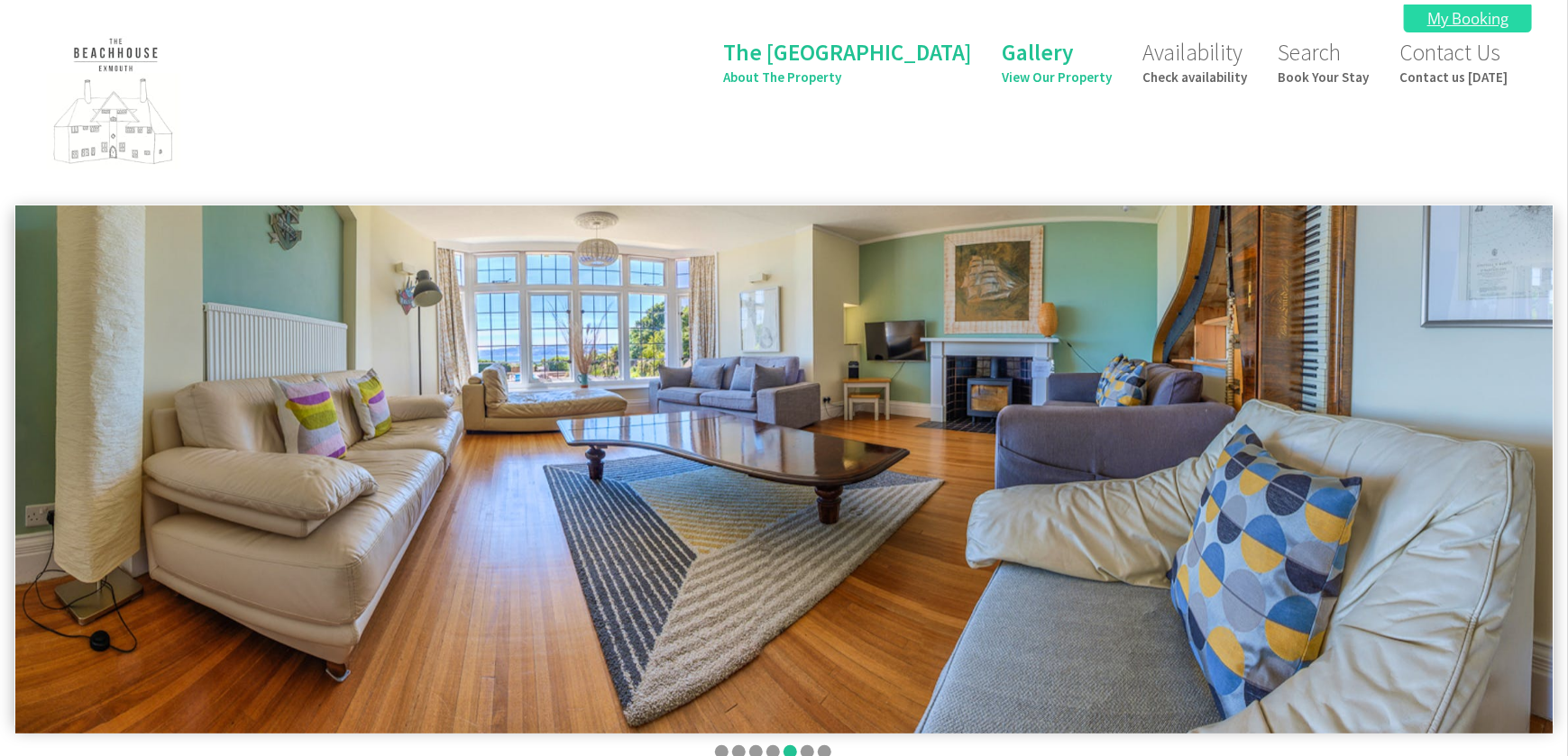
click at [1445, 9] on link "My Booking" at bounding box center [1468, 19] width 128 height 28
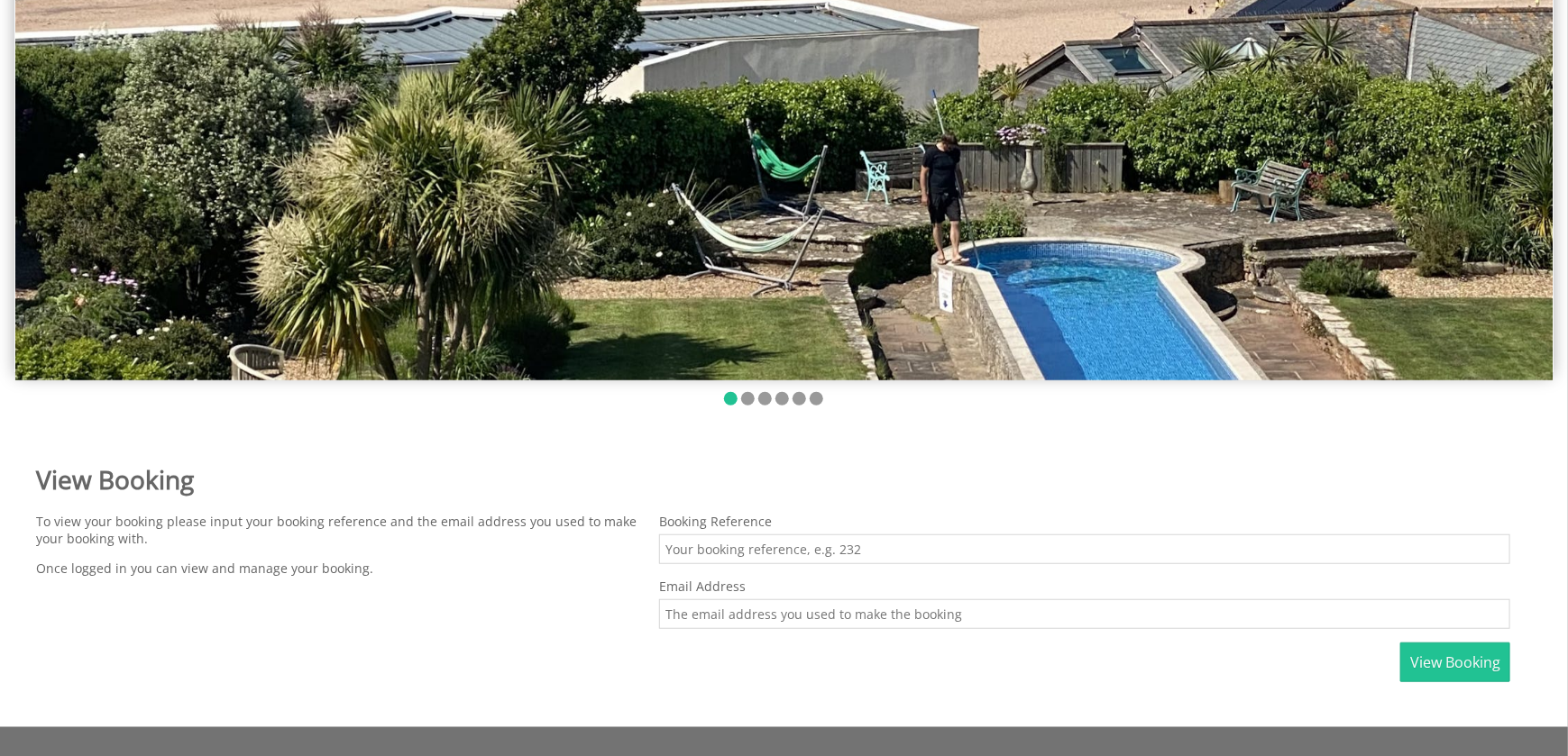
scroll to position [360, 0]
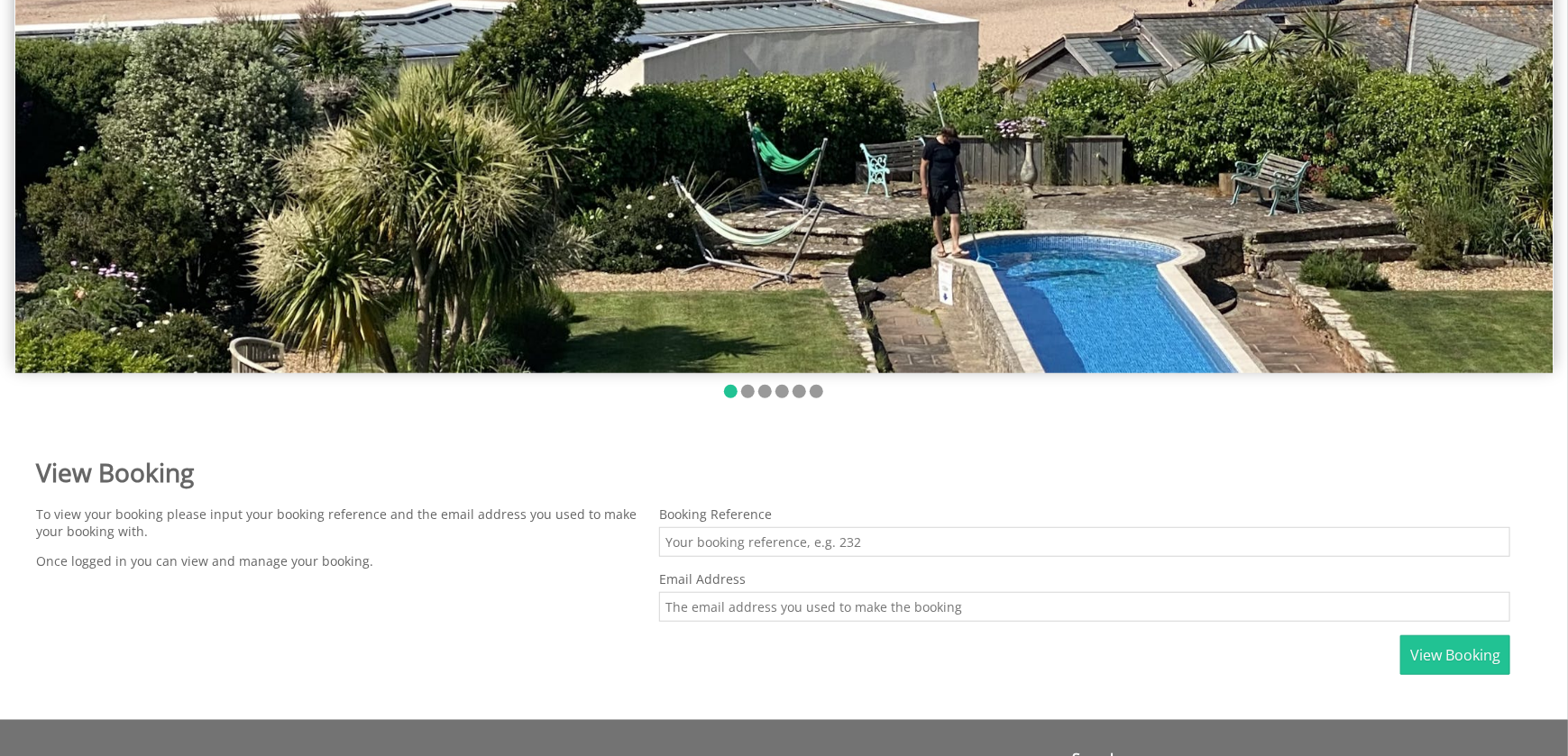
click at [762, 529] on input "Booking Reference" at bounding box center [1084, 542] width 852 height 30
type input "595"
click at [783, 597] on input "Email Address" at bounding box center [1084, 607] width 852 height 30
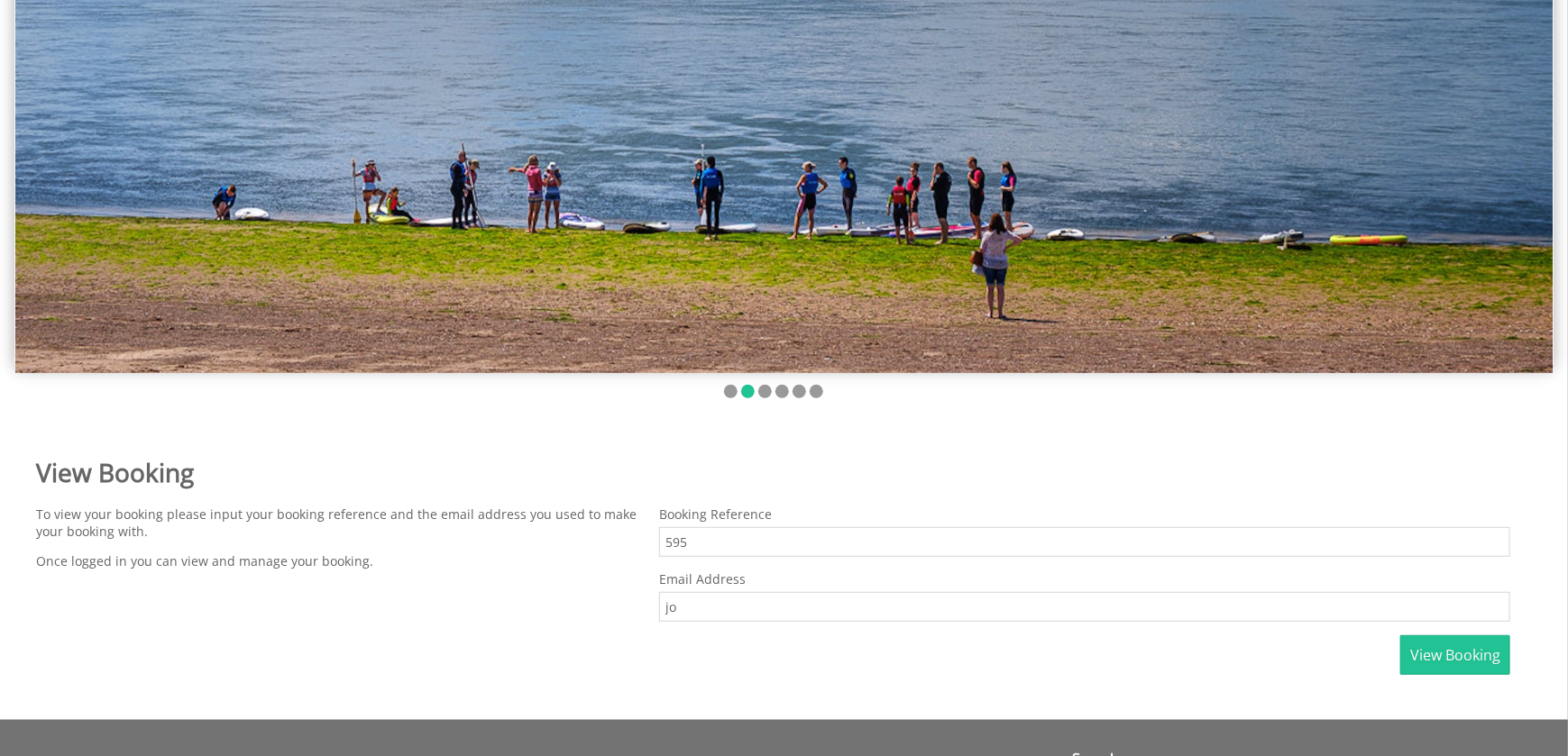
type input "[EMAIL_ADDRESS][DOMAIN_NAME]"
click at [1469, 657] on span "View Booking" at bounding box center [1455, 655] width 90 height 19
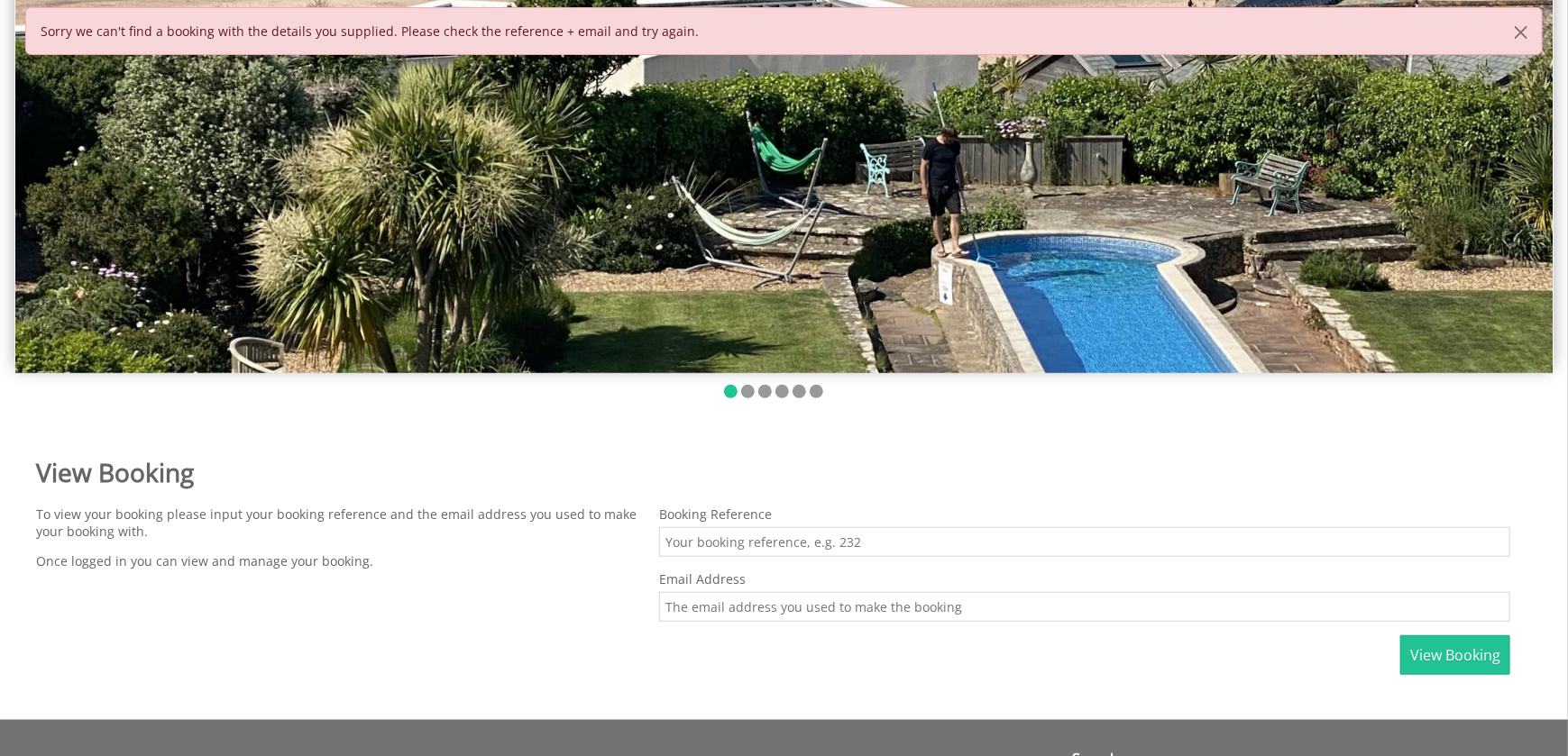
scroll to position [0, 0]
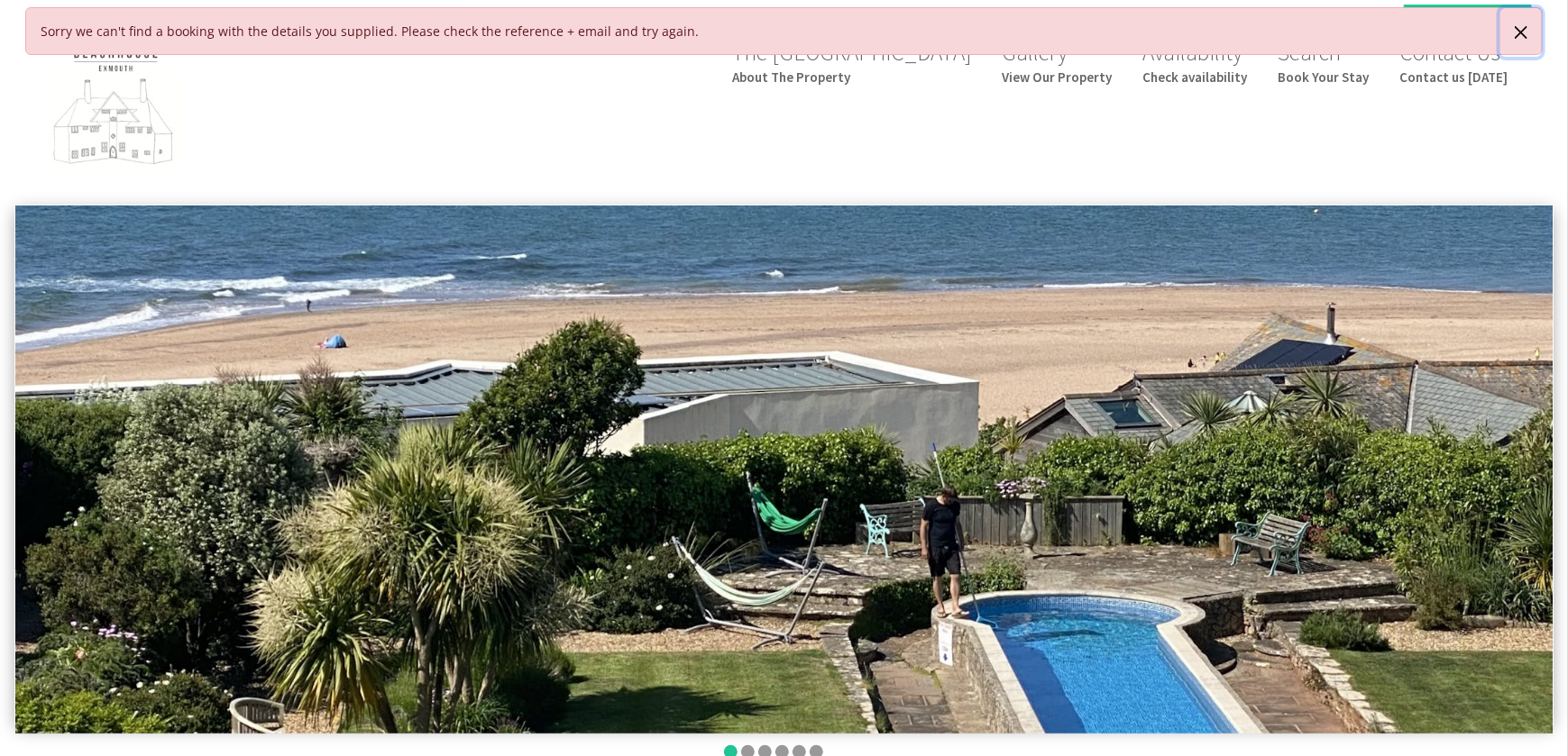
click at [1520, 21] on button "button" at bounding box center [1521, 32] width 42 height 49
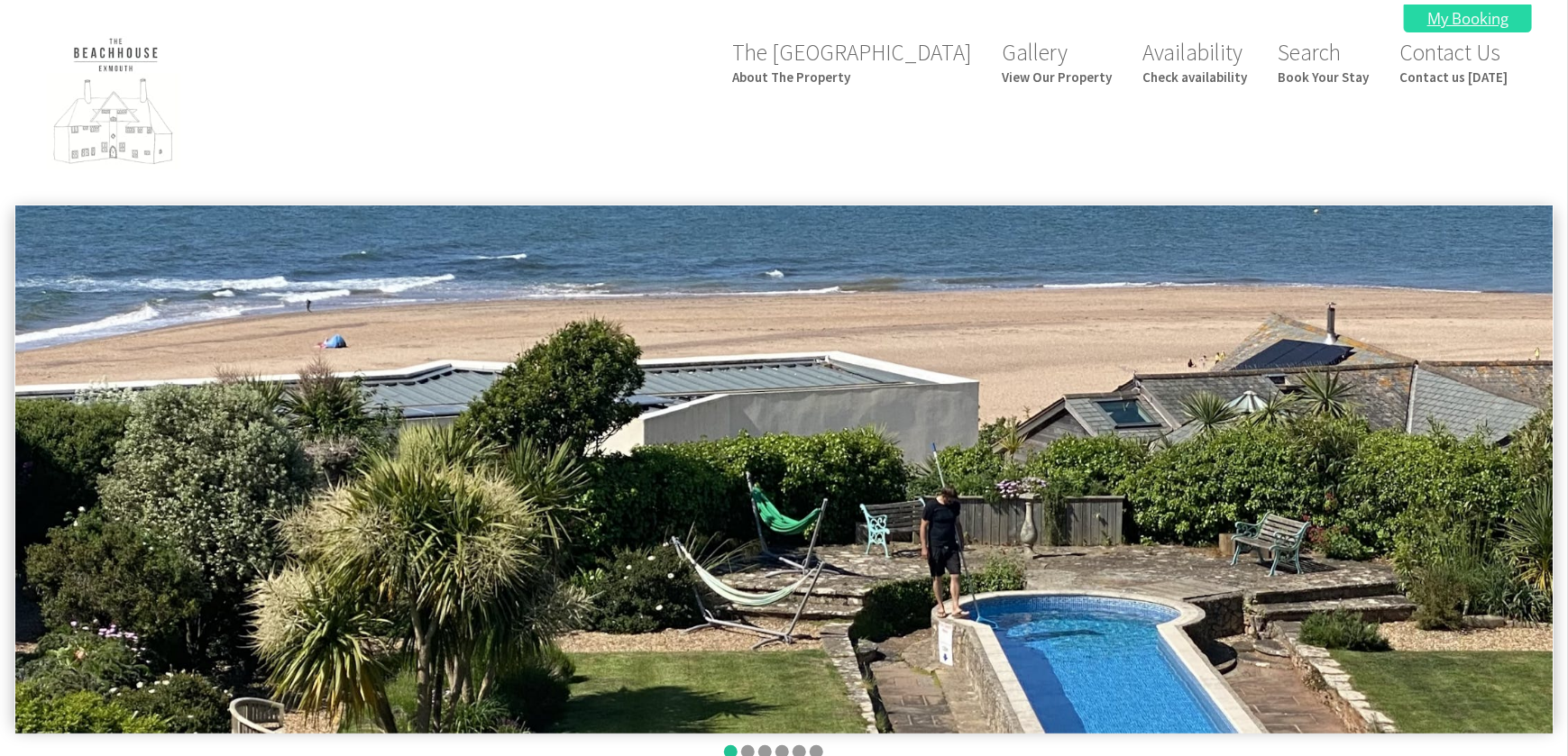
click at [1473, 18] on link "My Booking" at bounding box center [1468, 19] width 128 height 28
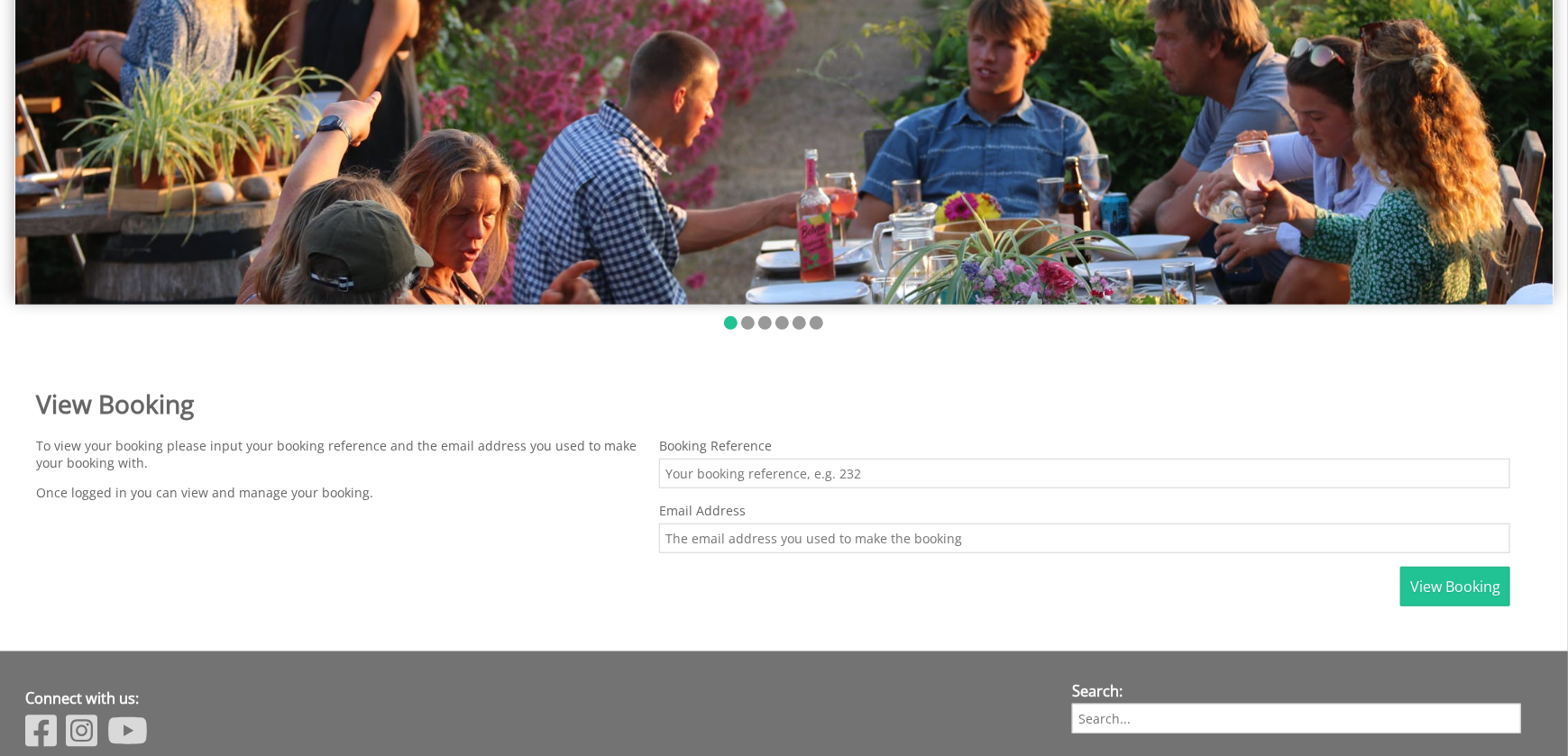
scroll to position [450, 0]
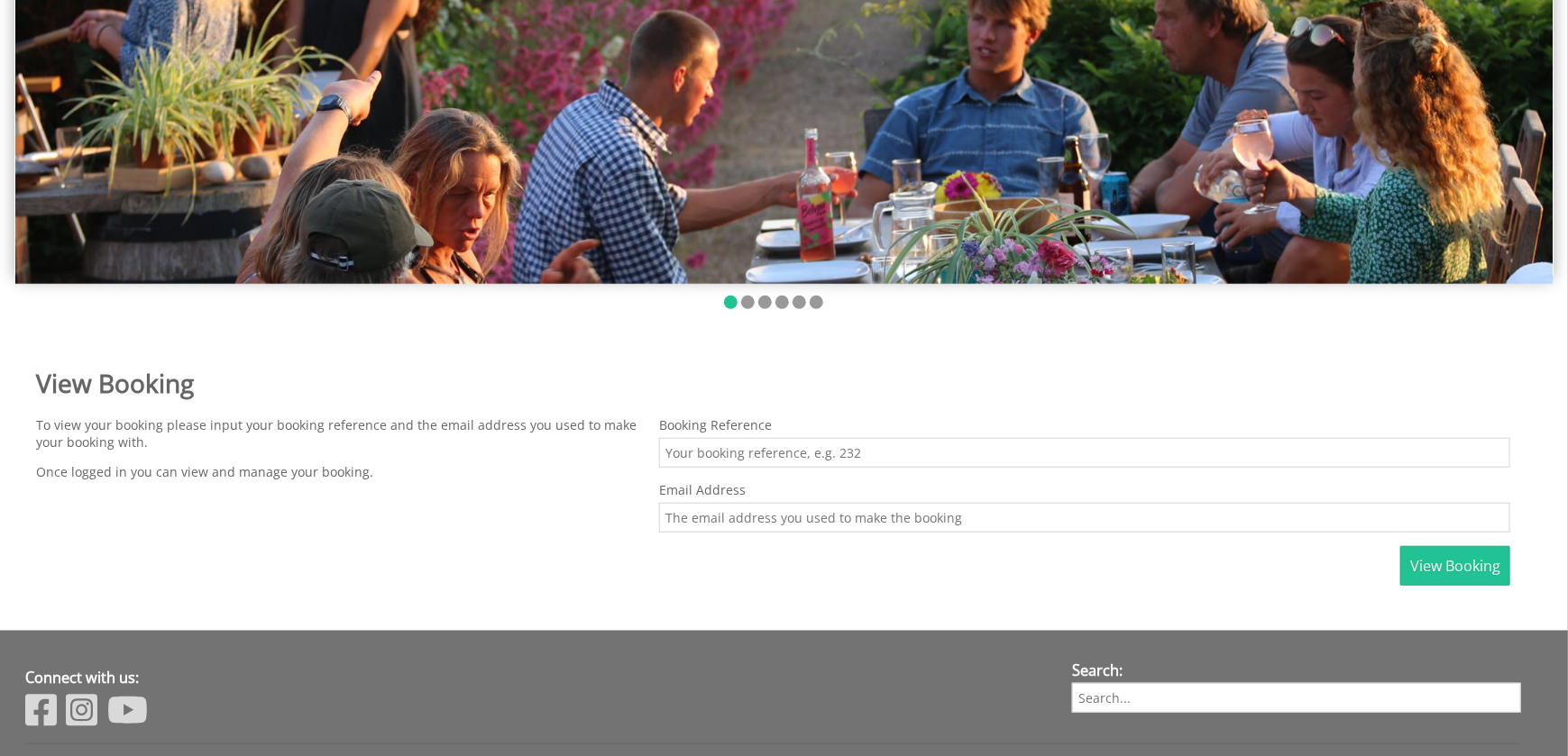
click at [714, 450] on input "Booking Reference" at bounding box center [1084, 453] width 852 height 30
type input "595"
click at [717, 504] on input "Email Address" at bounding box center [1084, 518] width 852 height 30
type input "[EMAIL_ADDRESS][PERSON_NAME][DOMAIN_NAME]"
click at [1442, 560] on span "View Booking" at bounding box center [1455, 565] width 90 height 19
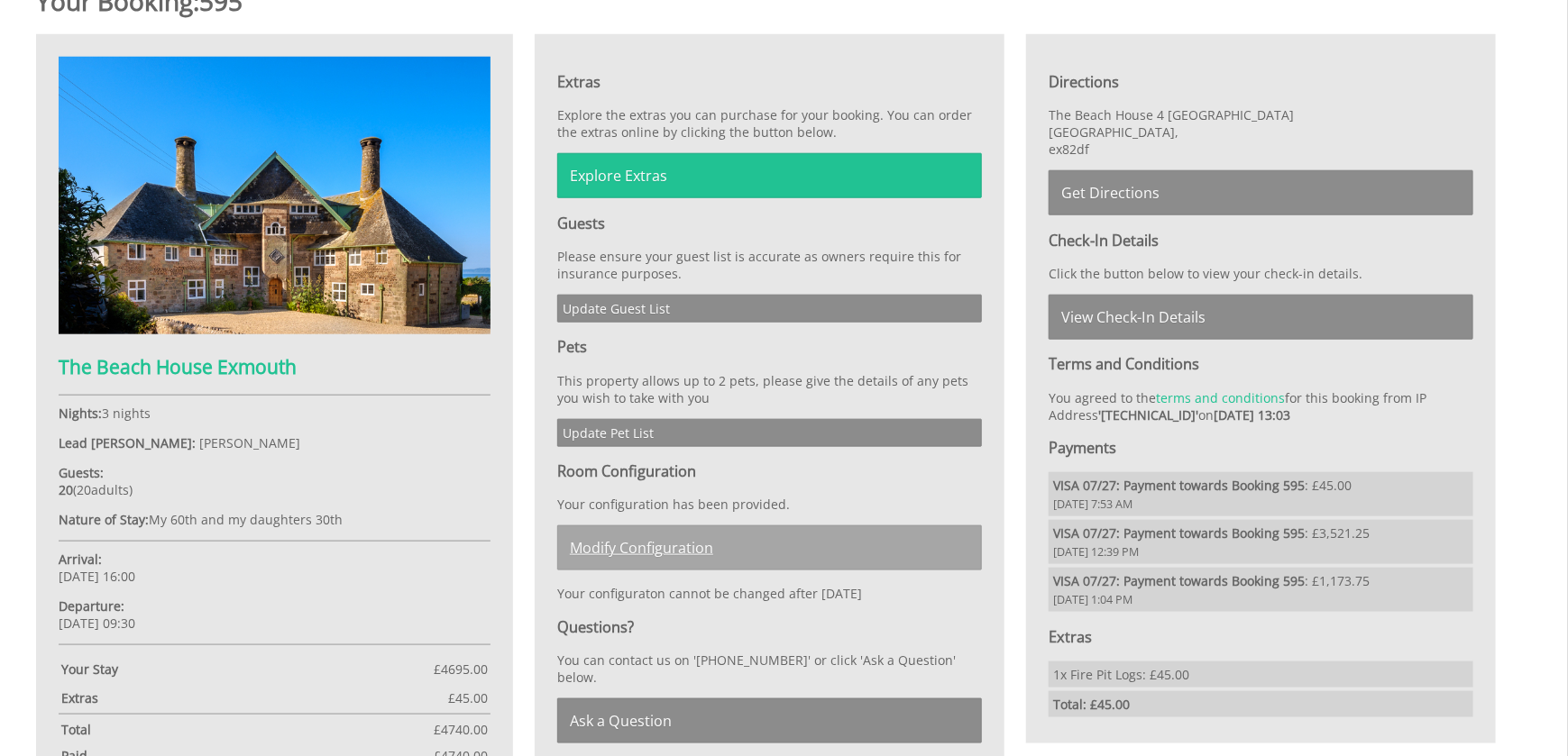
scroll to position [812, 0]
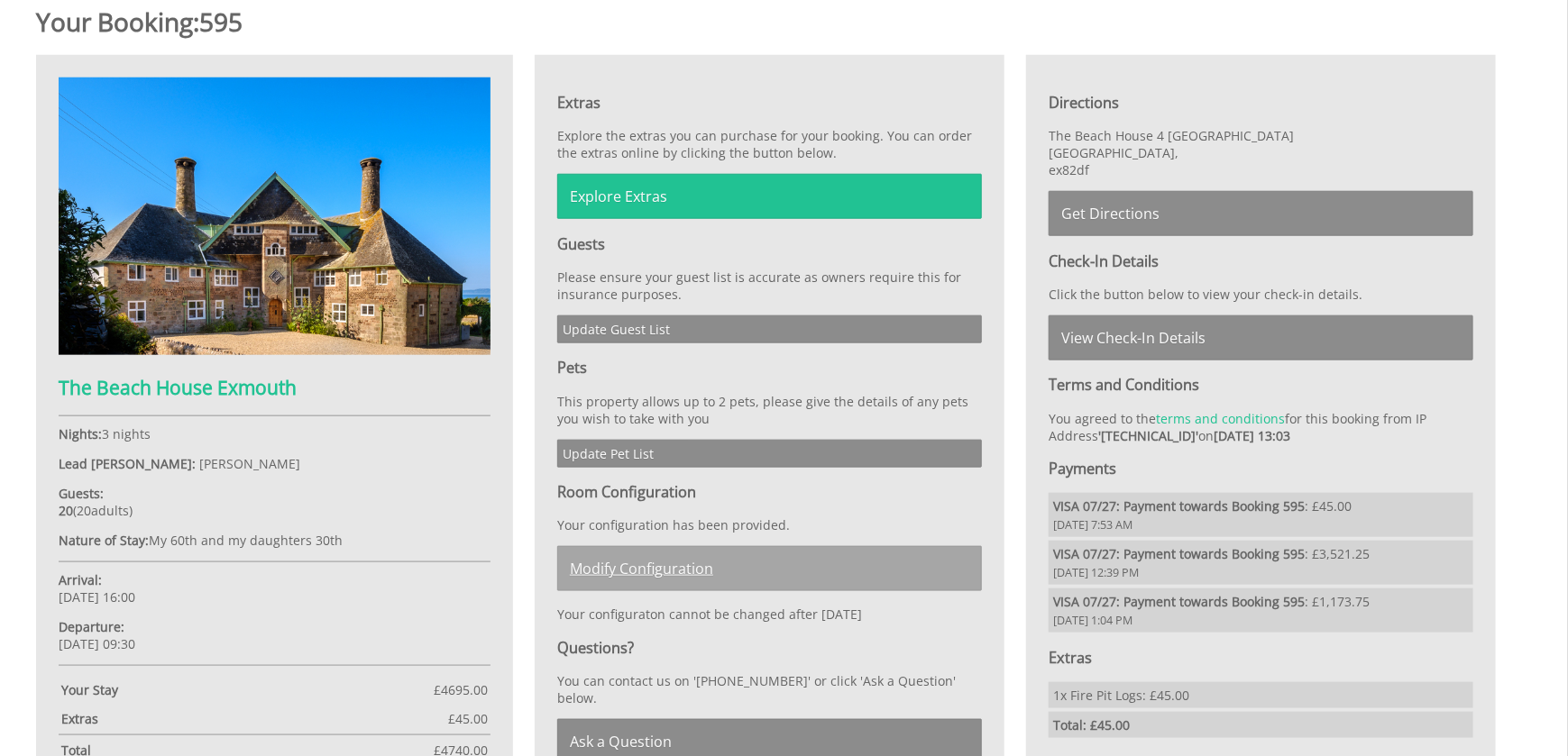
click at [637, 559] on link "Modify Configuration" at bounding box center [769, 569] width 424 height 45
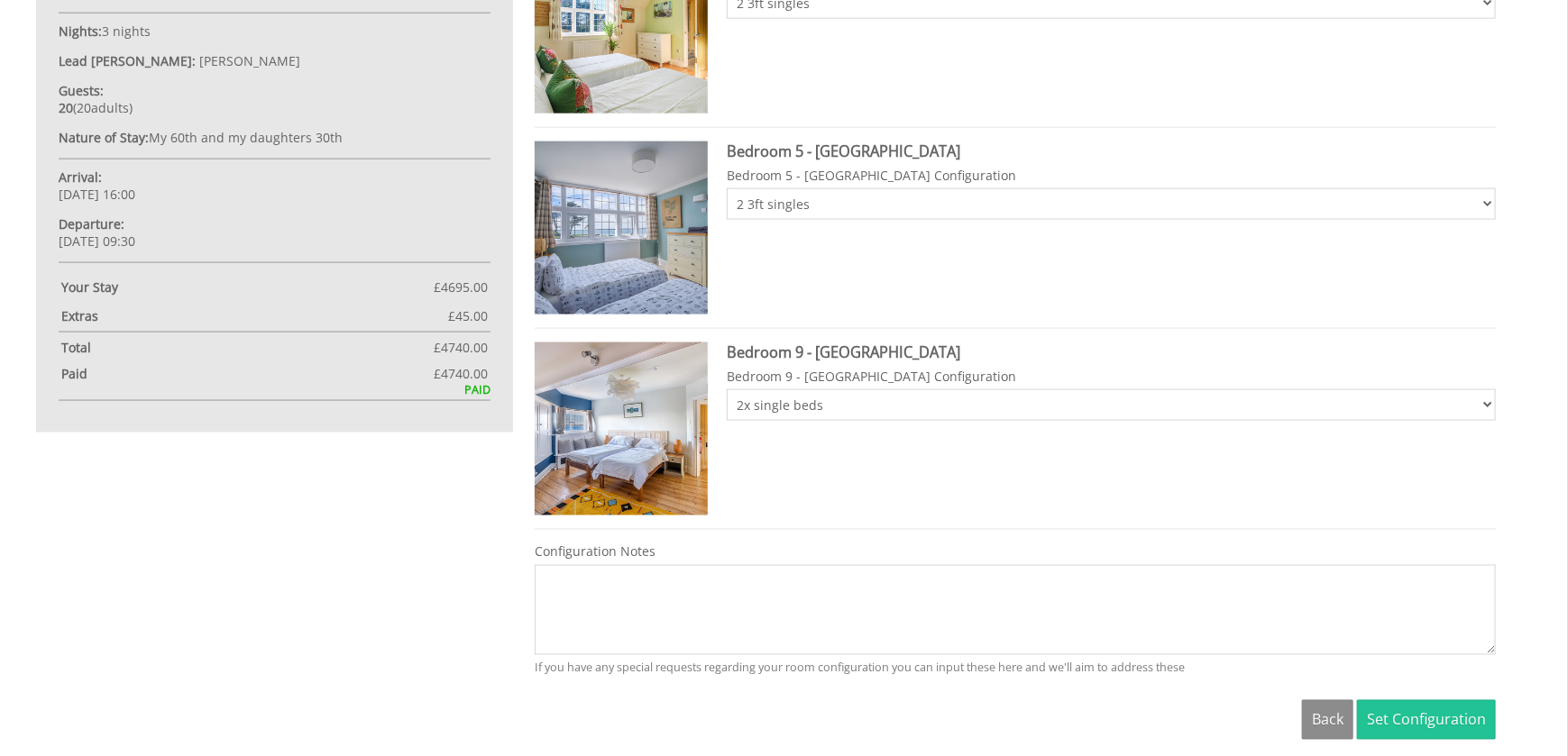
scroll to position [991, 0]
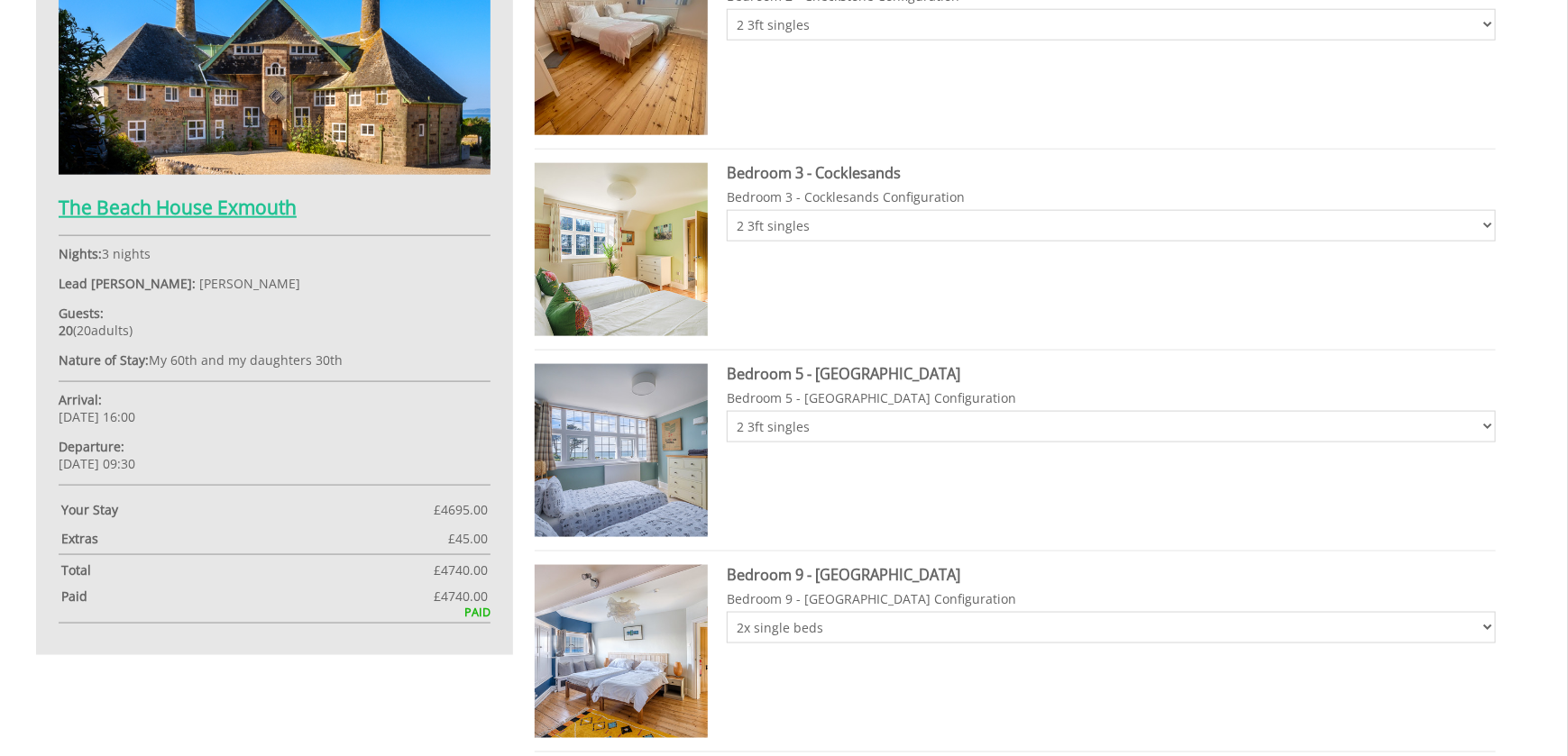
click at [215, 207] on h2 "The Beach House Exmouth" at bounding box center [274, 207] width 432 height 25
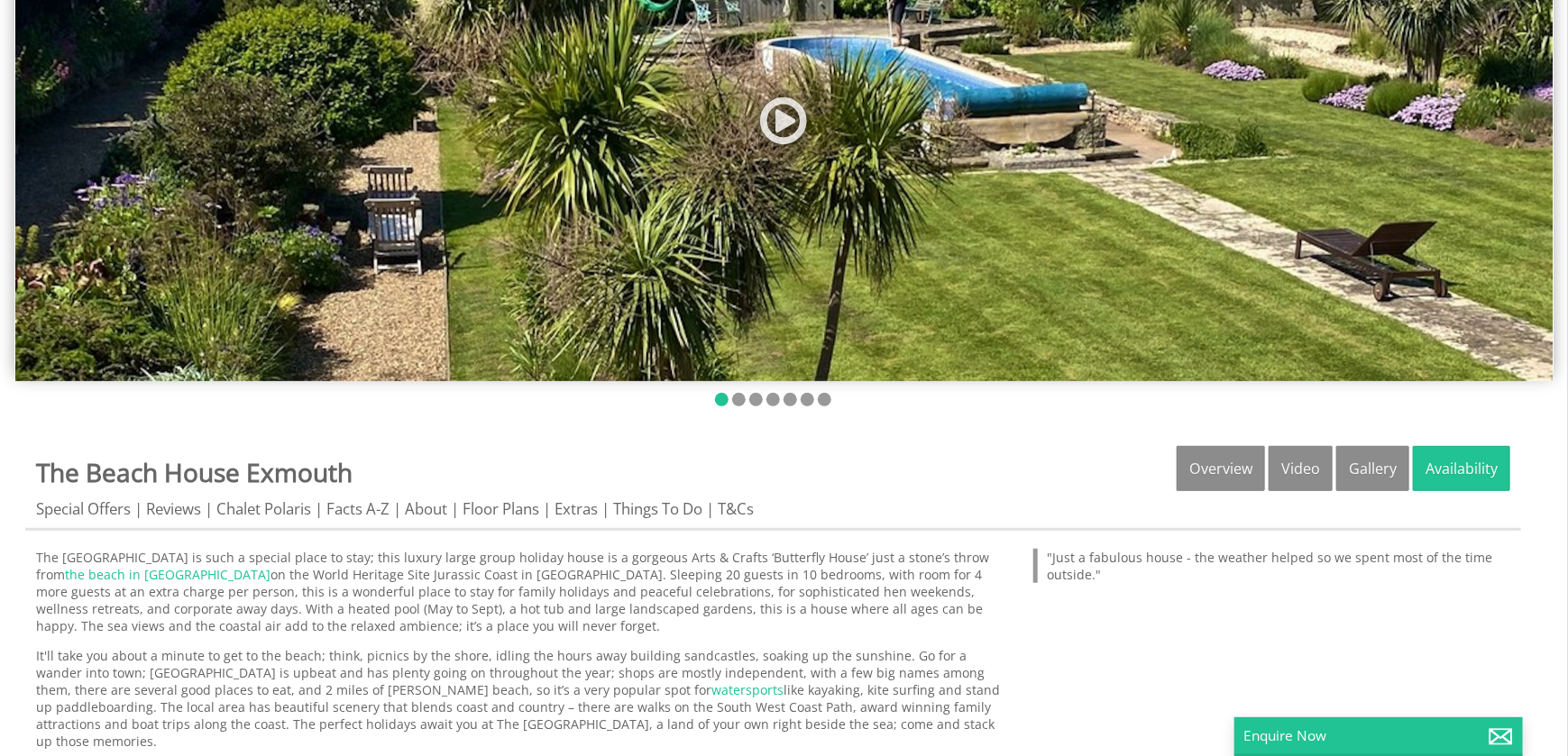
scroll to position [360, 0]
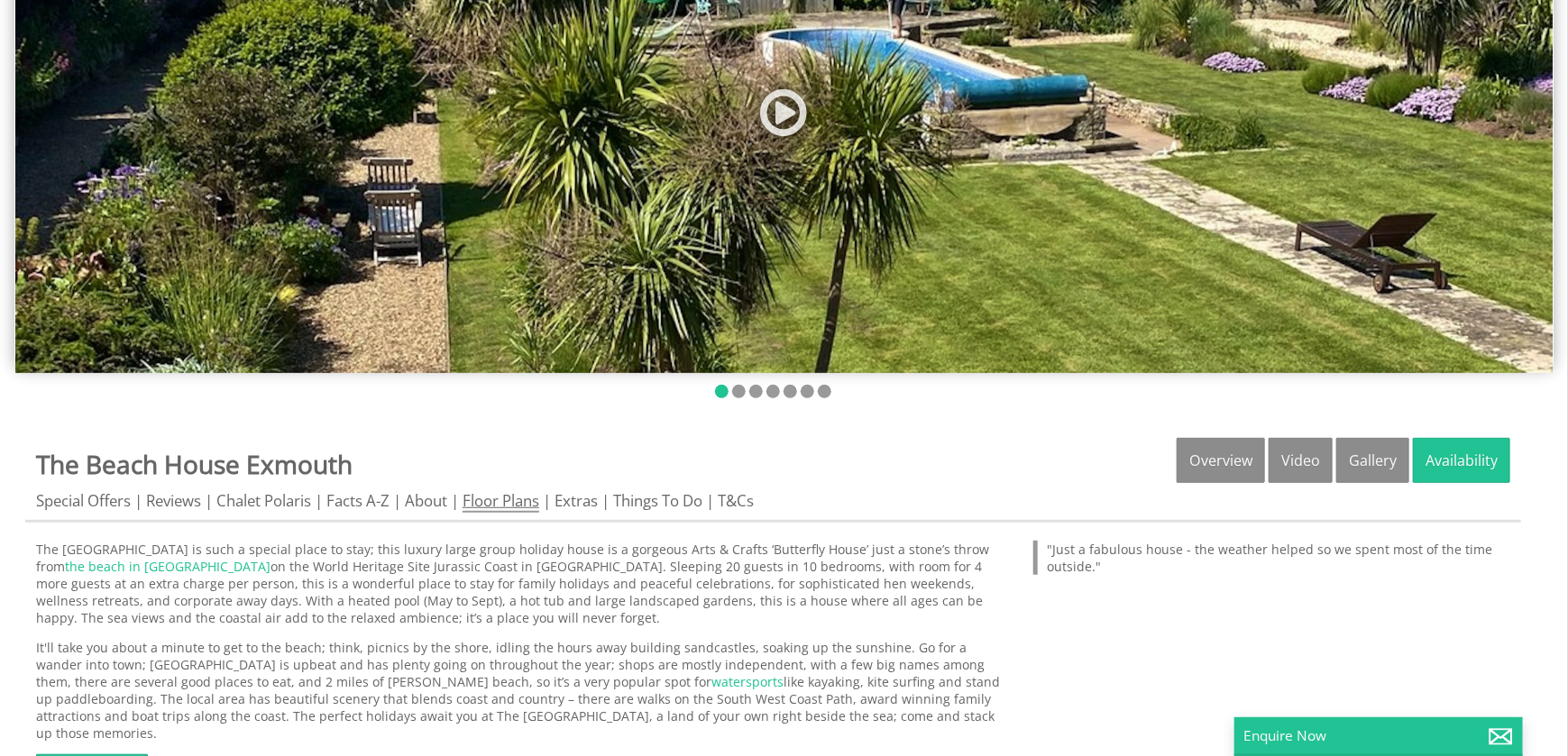
click at [517, 502] on link "Floor Plans" at bounding box center [500, 501] width 77 height 22
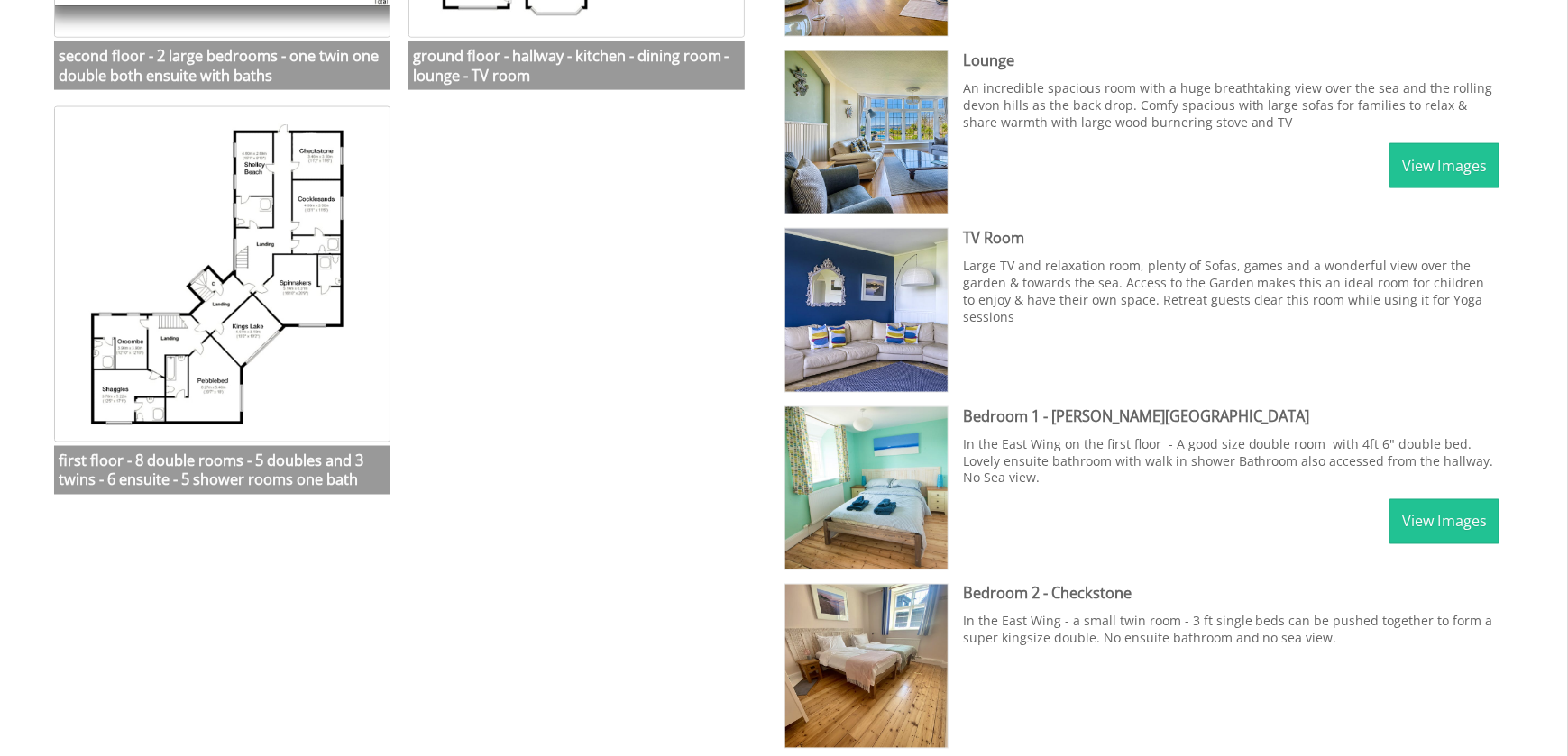
scroll to position [1262, 0]
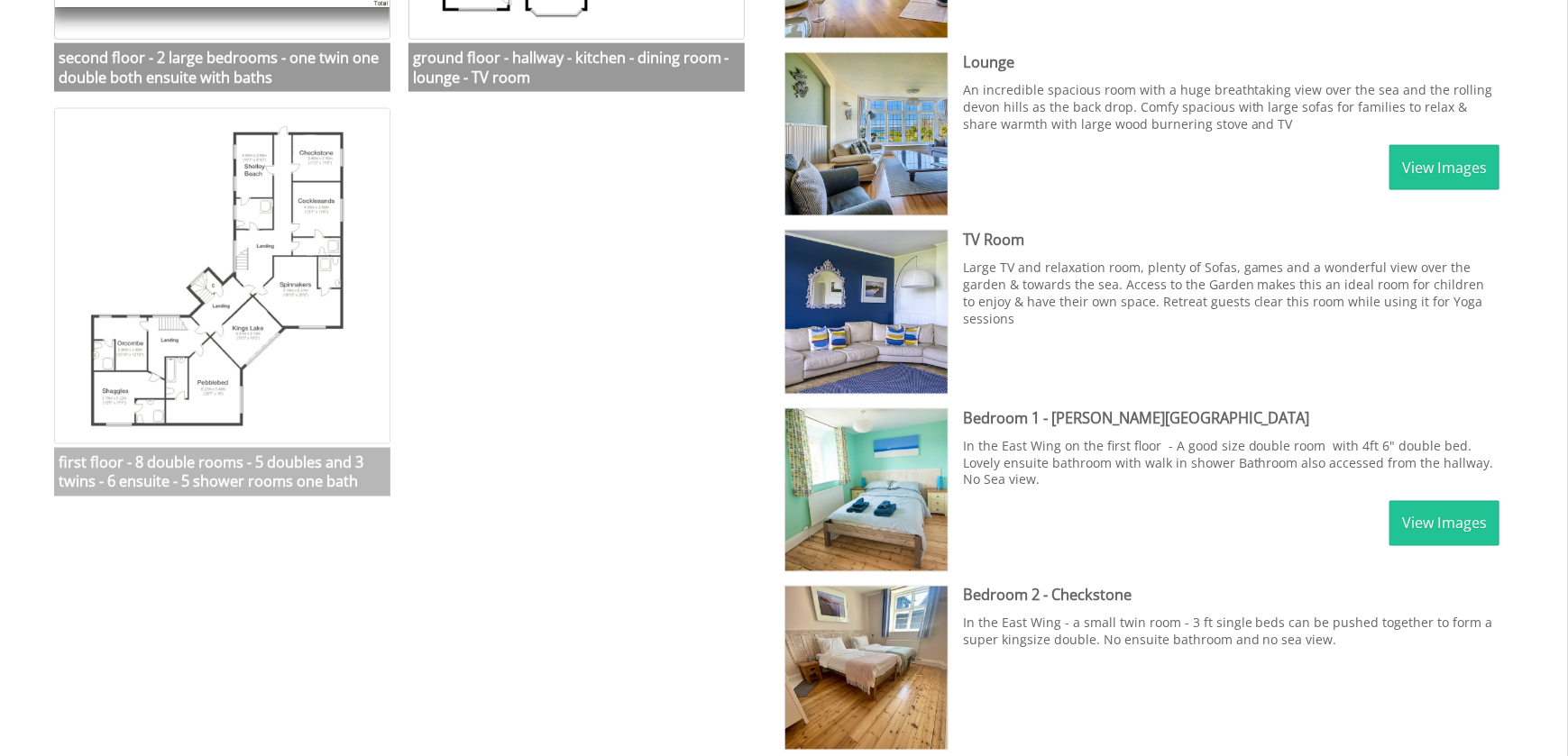
click at [249, 305] on img at bounding box center [221, 276] width 336 height 336
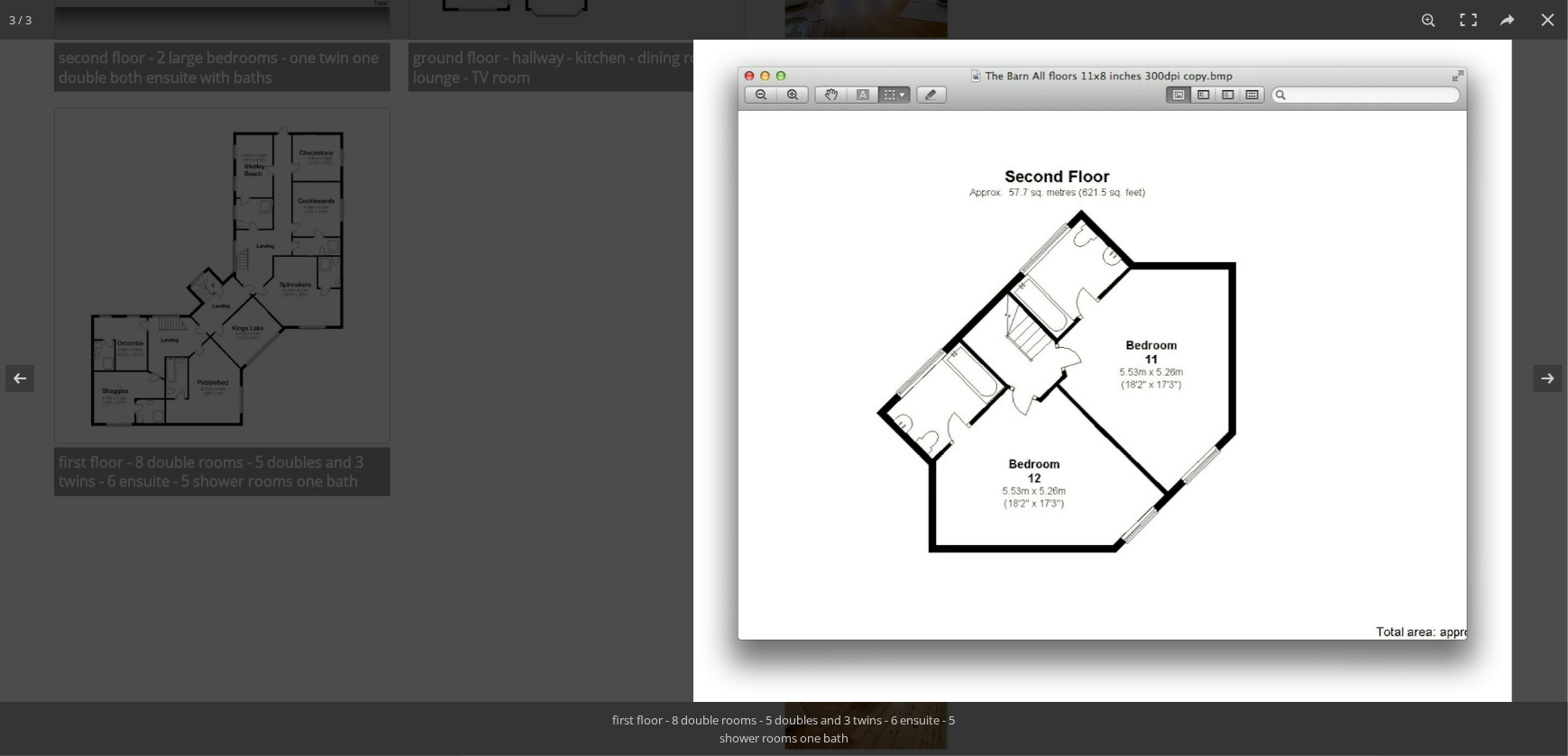
drag, startPoint x: 667, startPoint y: 60, endPoint x: -753, endPoint y: 190, distance: 1425.9
click at [0, 190] on html "The Beach House About The Property Gallery View Our Property Availability Check…" at bounding box center [784, 712] width 1568 height 3947
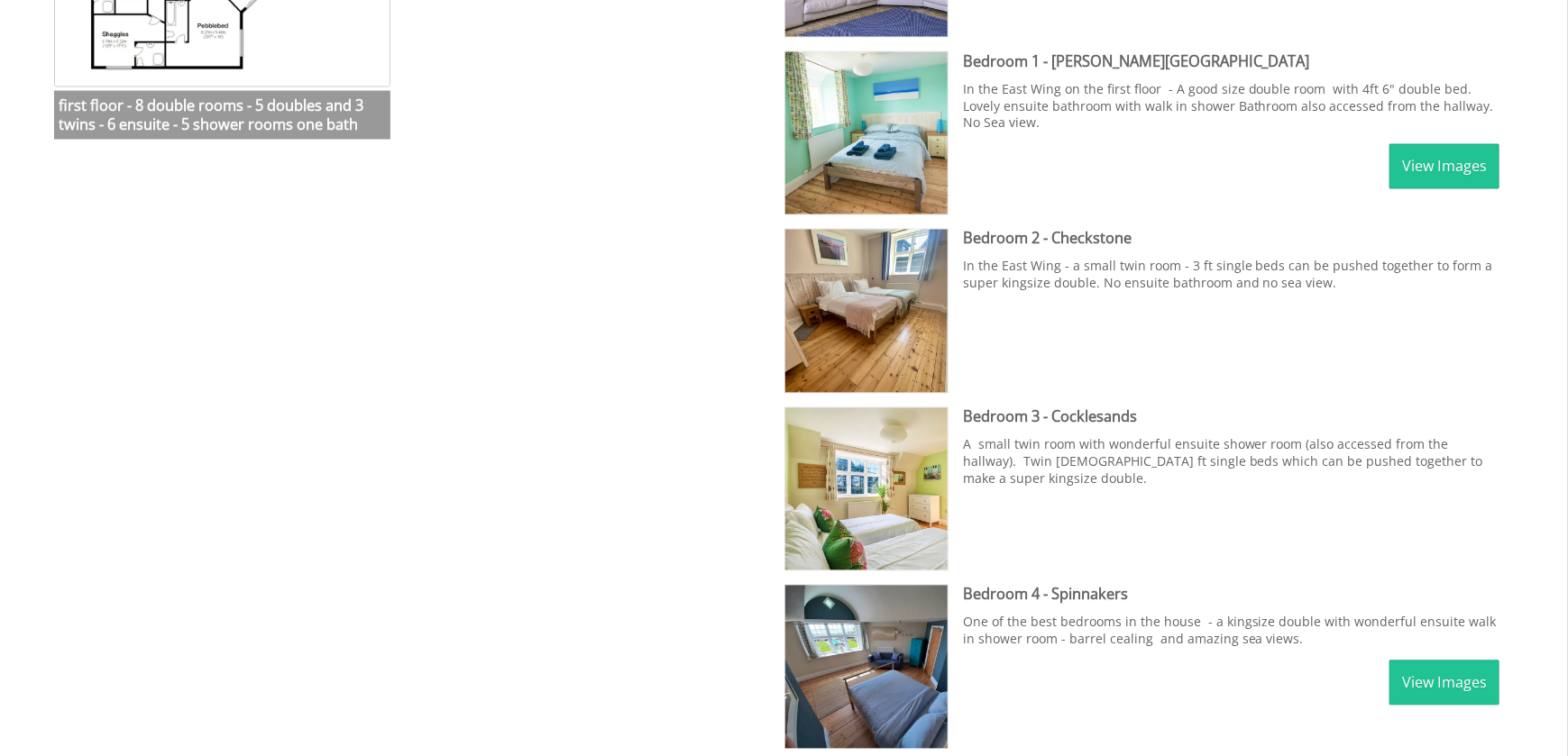
scroll to position [1532, 0]
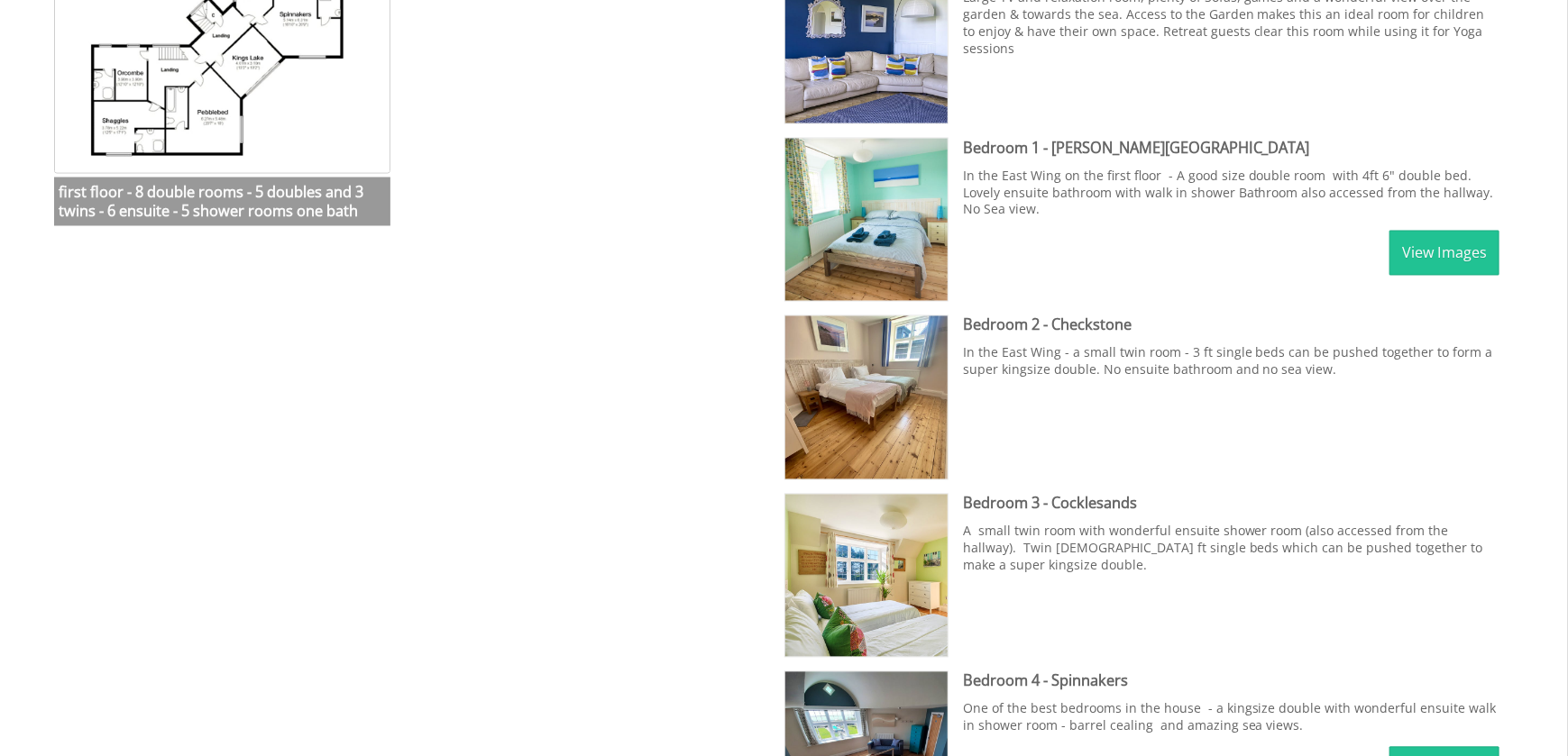
click at [378, 461] on div "Properties The [GEOGRAPHIC_DATA] Overview Video Gallery Availability Special Of…" at bounding box center [773, 681] width 1496 height 2829
